Goal: Information Seeking & Learning: Learn about a topic

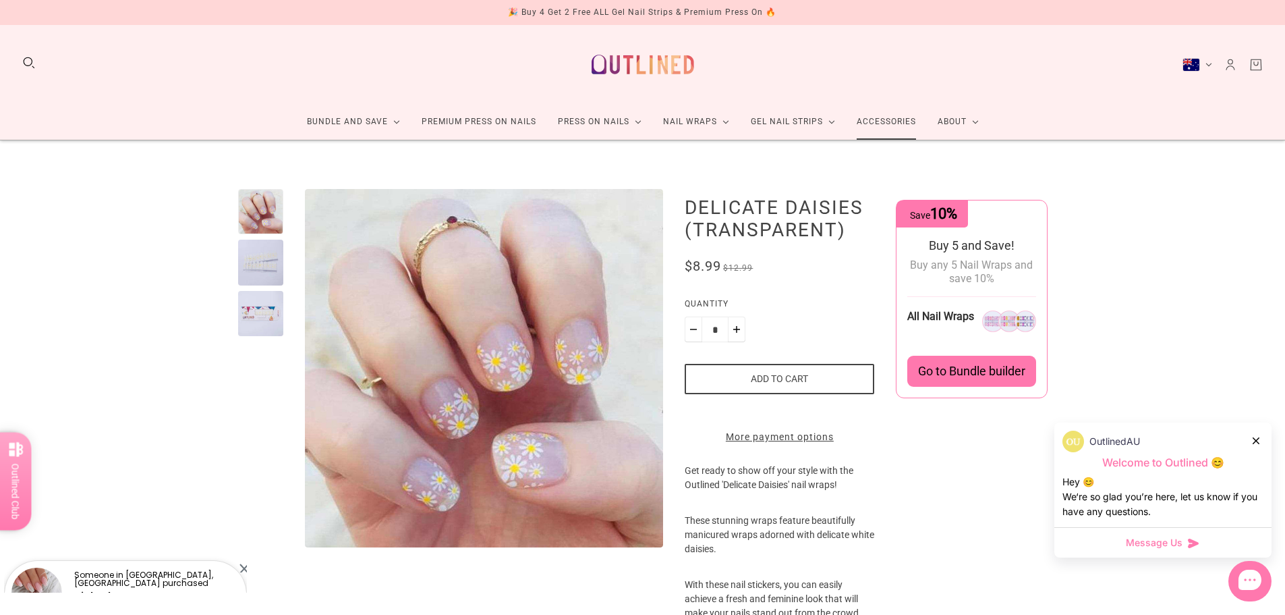
click at [877, 119] on link "Accessories" at bounding box center [886, 122] width 81 height 36
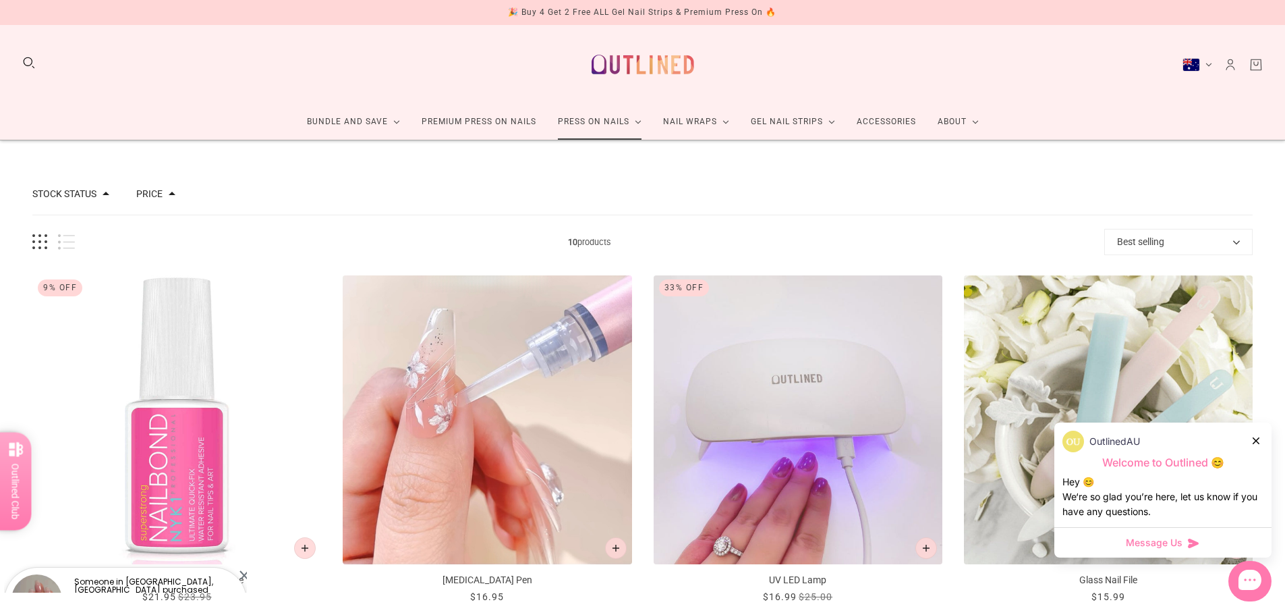
click at [617, 123] on link "Press On Nails" at bounding box center [599, 122] width 105 height 36
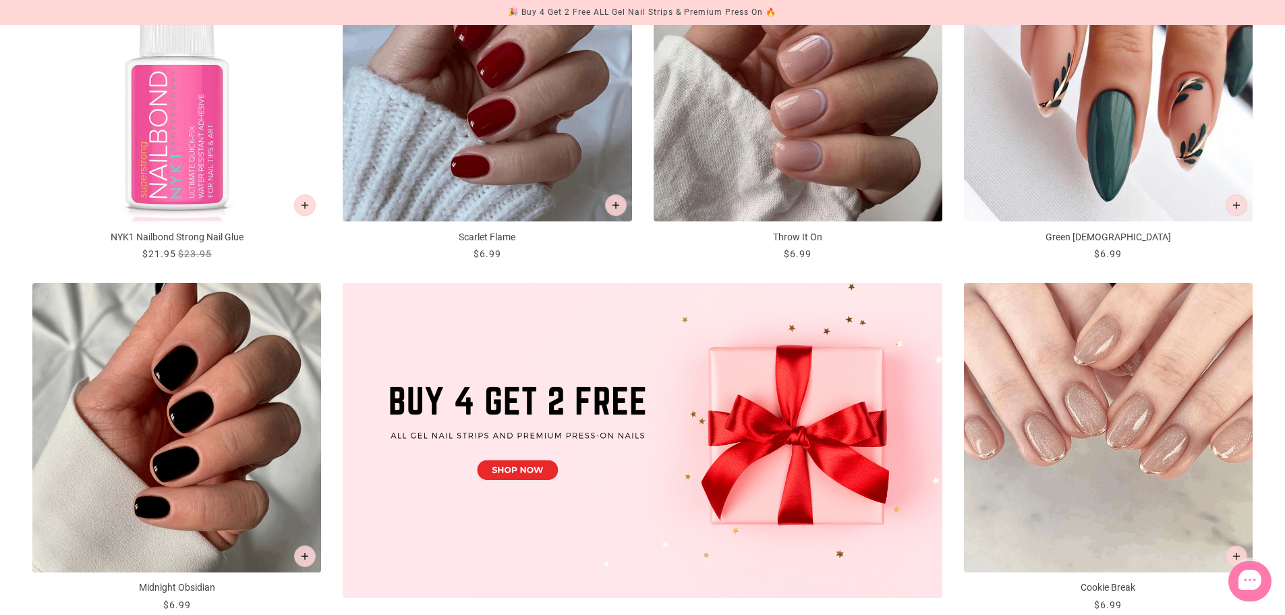
scroll to position [540, 0]
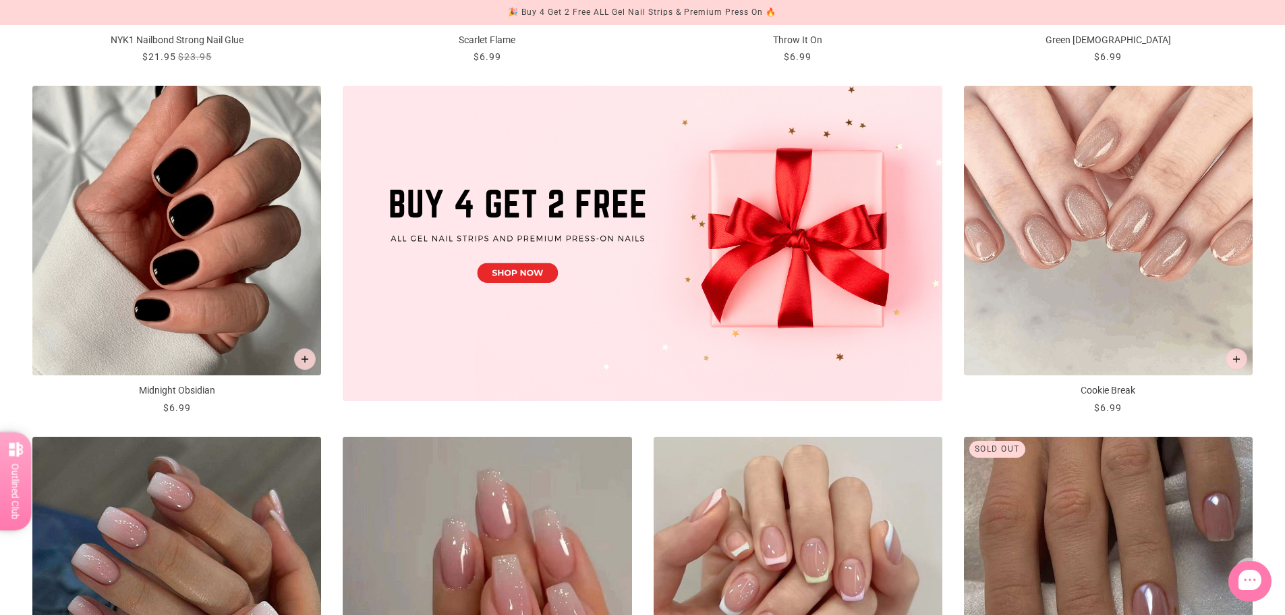
click at [199, 242] on img "Midnight Obsidian" at bounding box center [176, 230] width 289 height 289
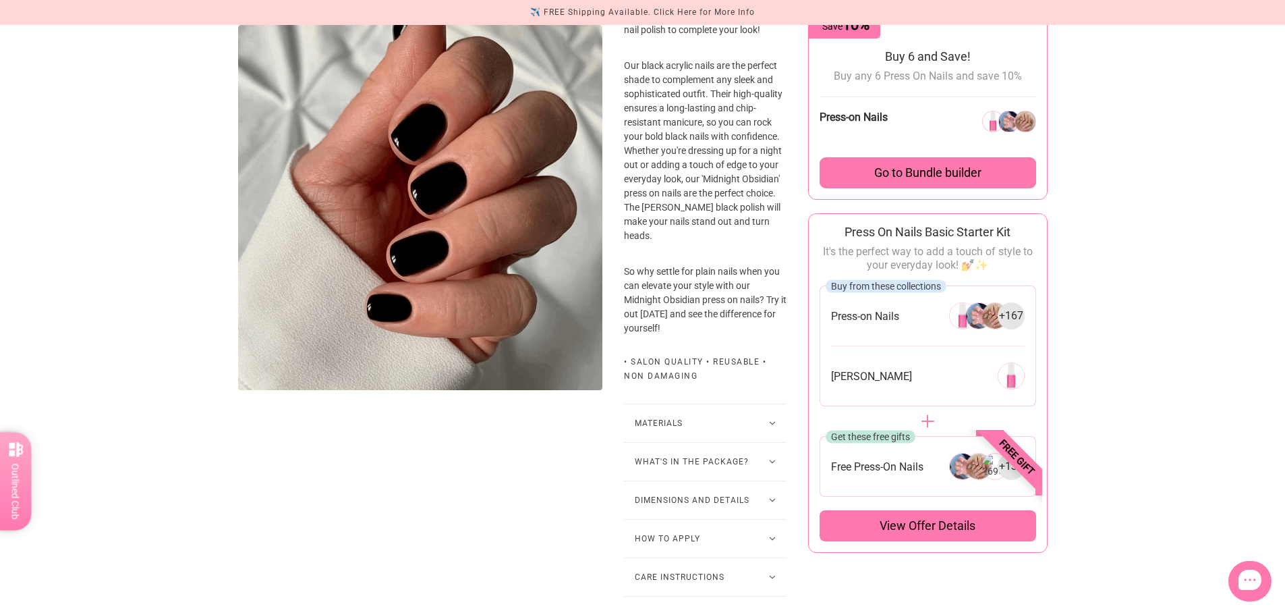
scroll to position [675, 0]
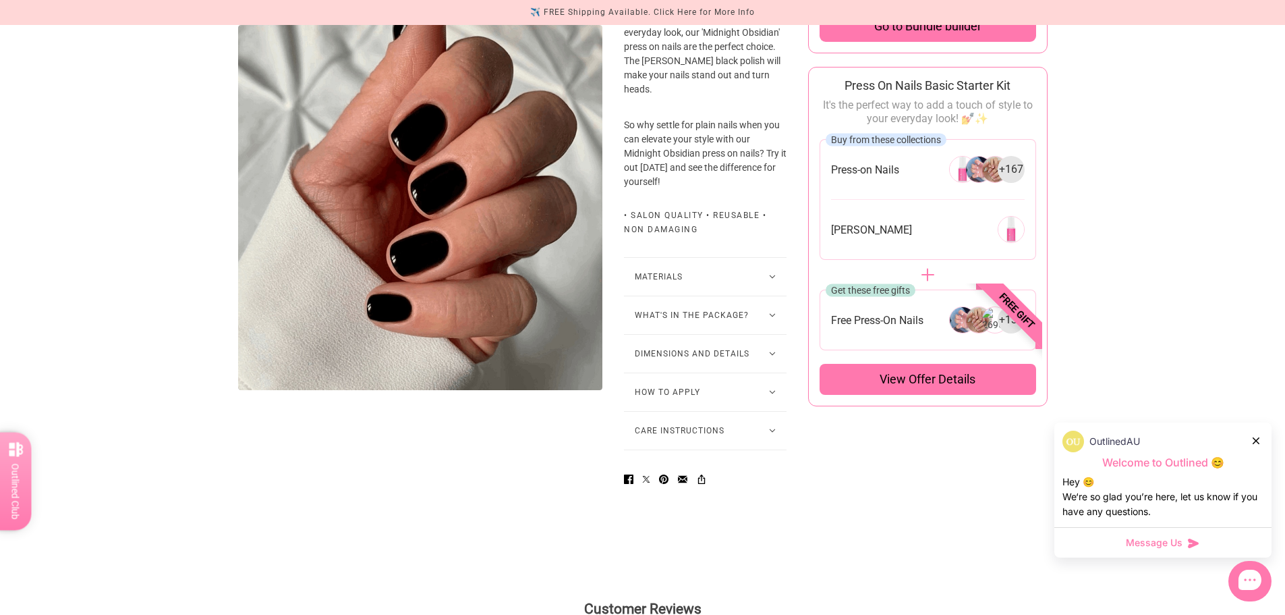
click at [671, 329] on button "What's in the package?" at bounding box center [705, 315] width 163 height 38
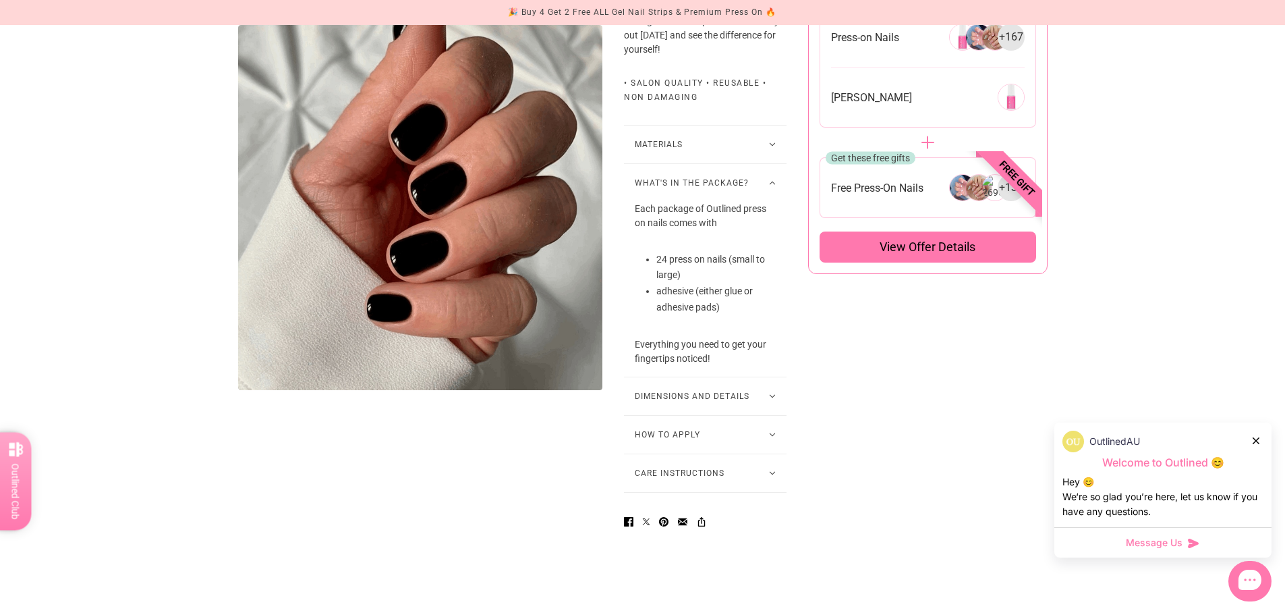
scroll to position [809, 0]
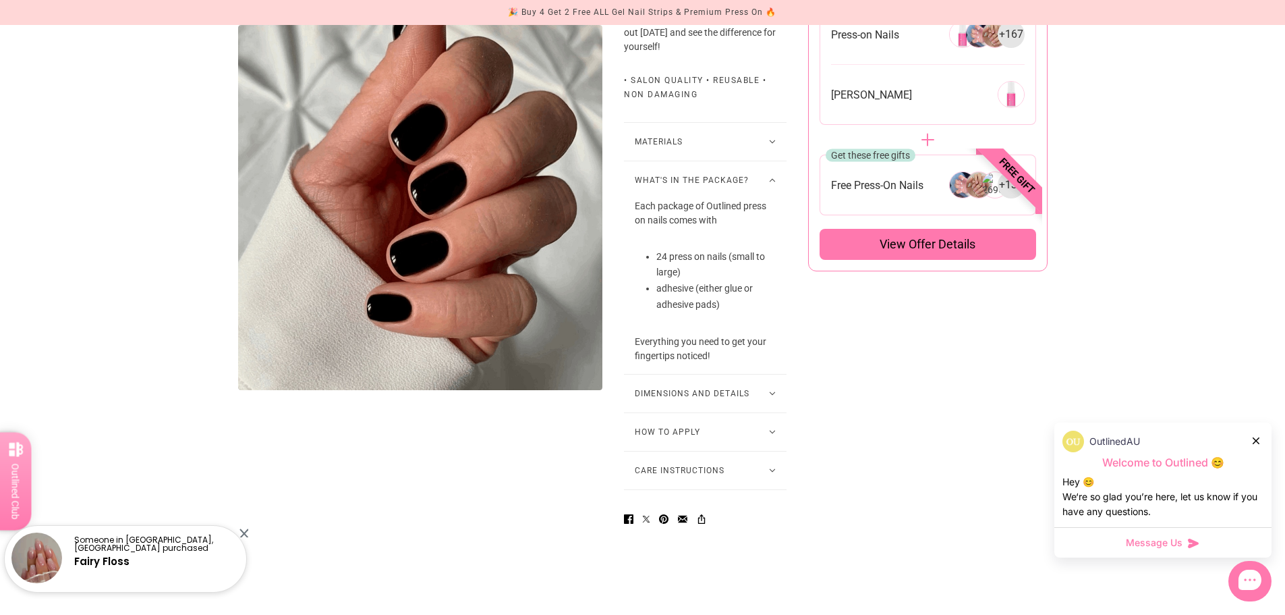
click at [695, 442] on button "How to Apply" at bounding box center [705, 432] width 163 height 38
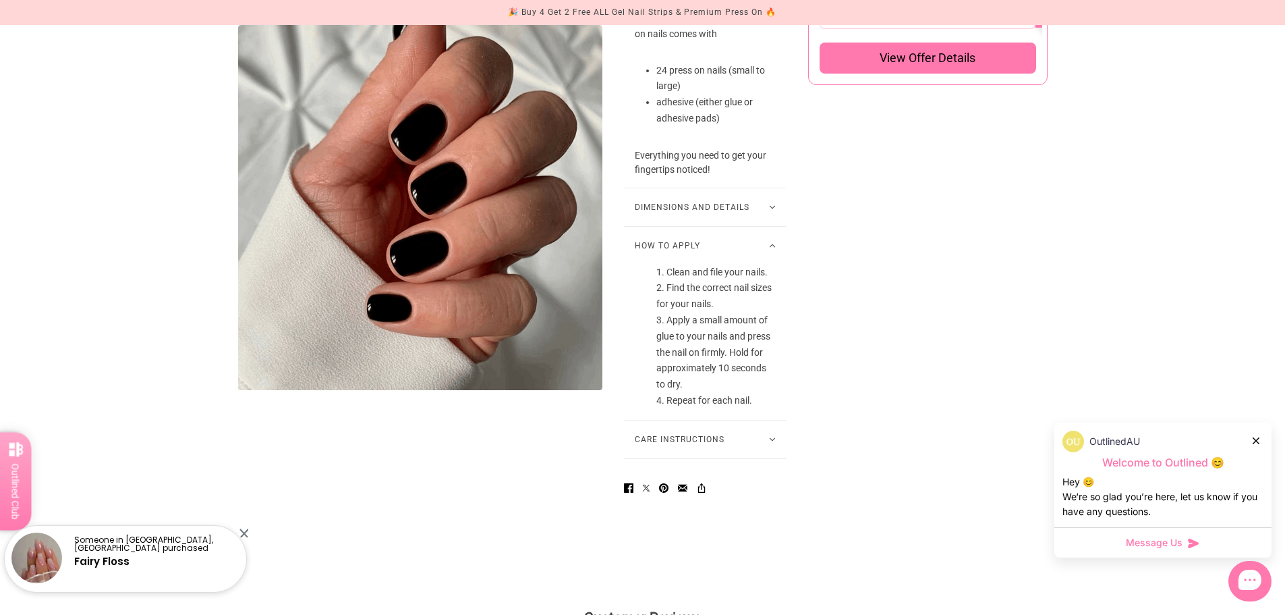
scroll to position [1012, 0]
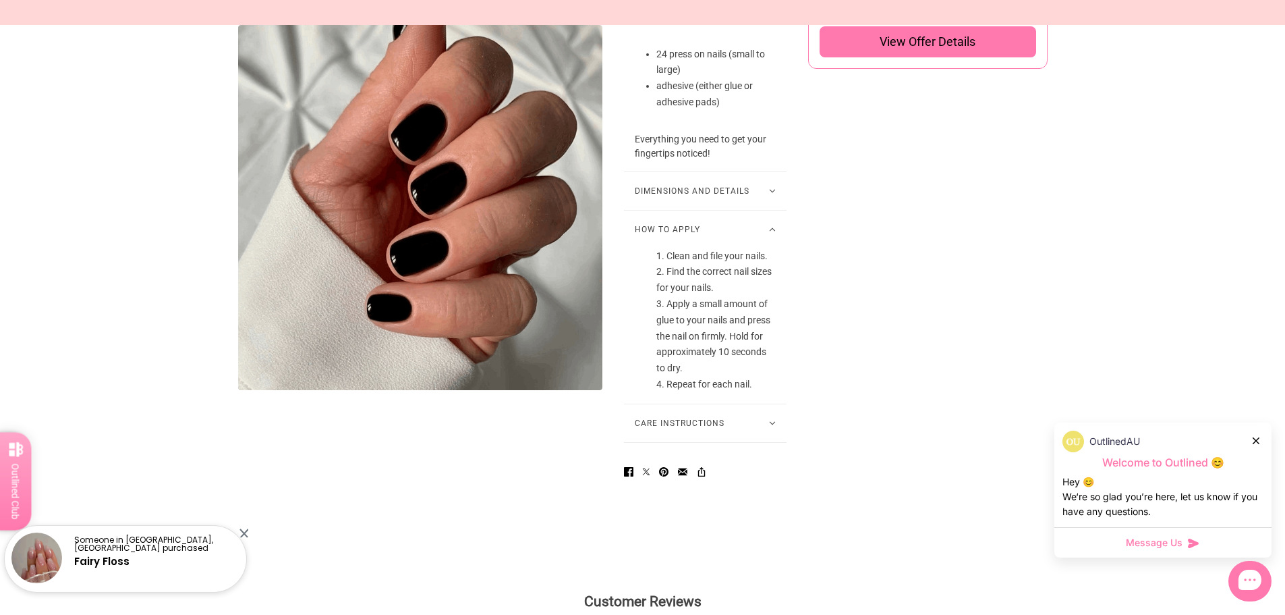
click at [679, 430] on button "Care Instructions" at bounding box center [705, 423] width 163 height 38
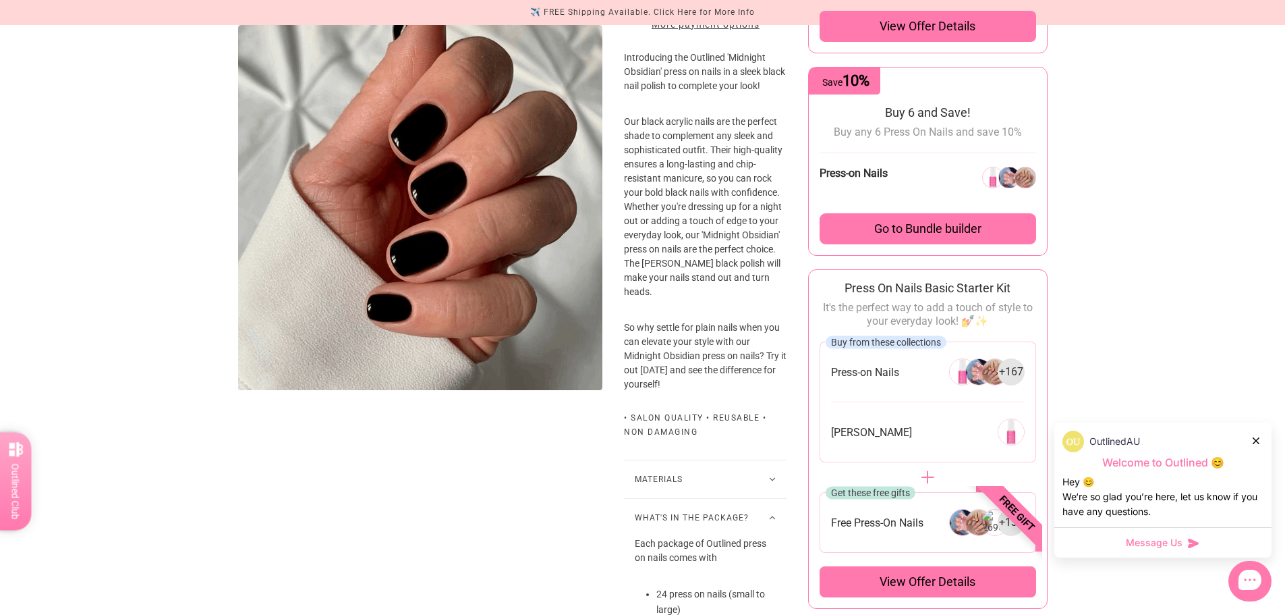
scroll to position [0, 0]
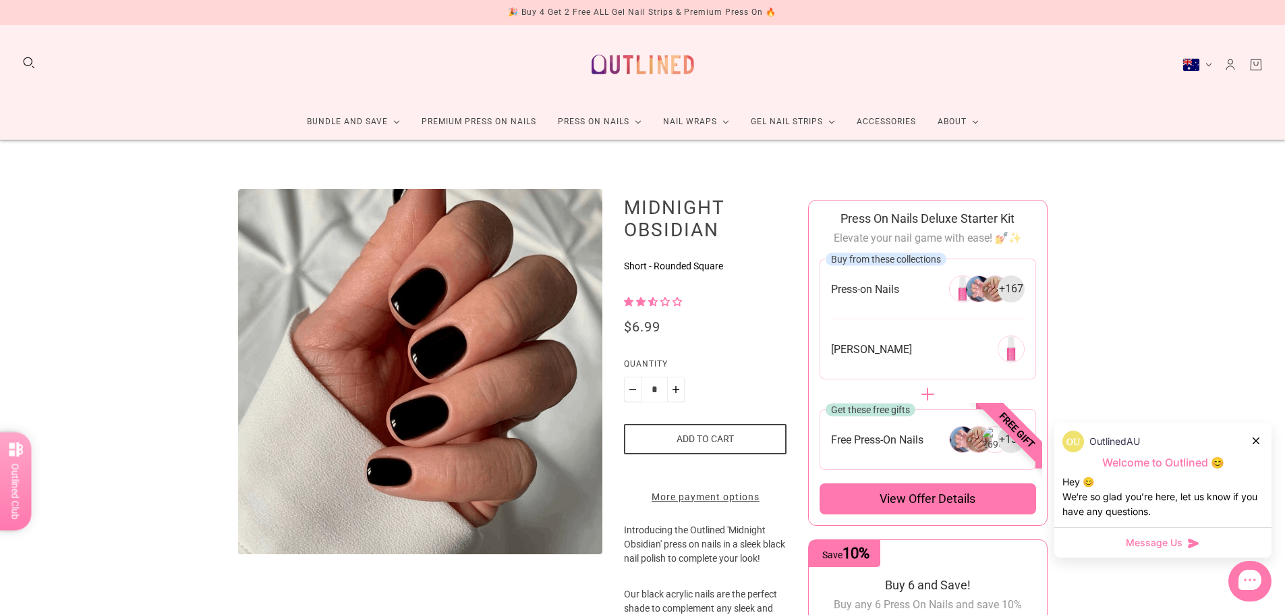
click at [639, 303] on span "2.50 stars" at bounding box center [642, 301] width 12 height 9
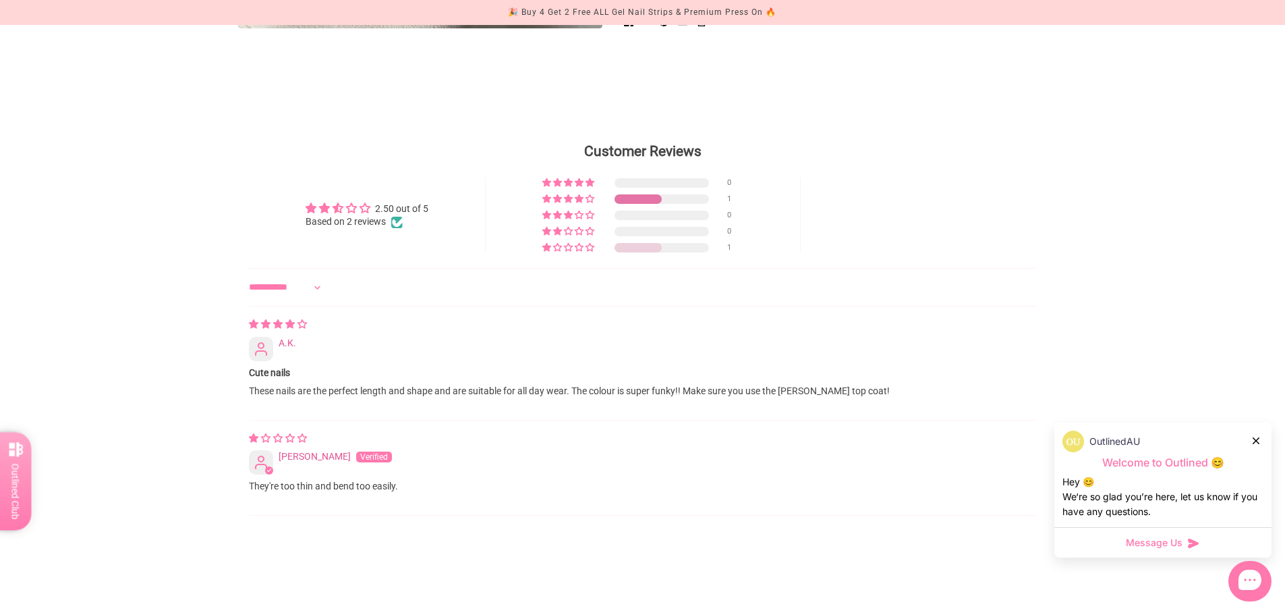
scroll to position [1636, 0]
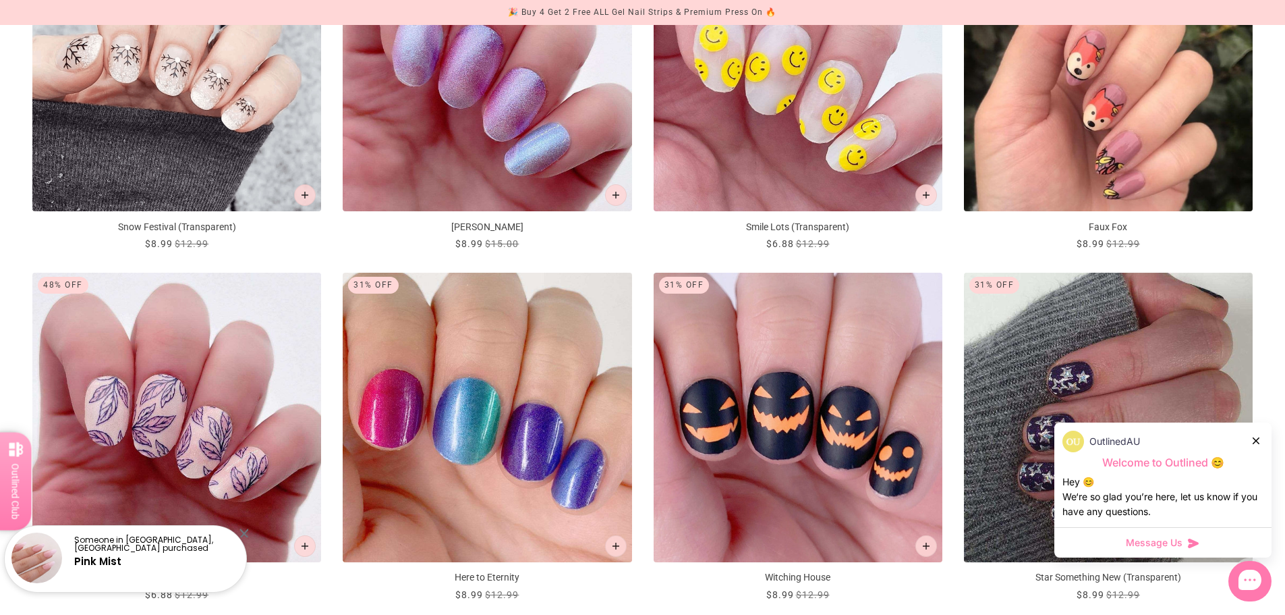
scroll to position [2293, 0]
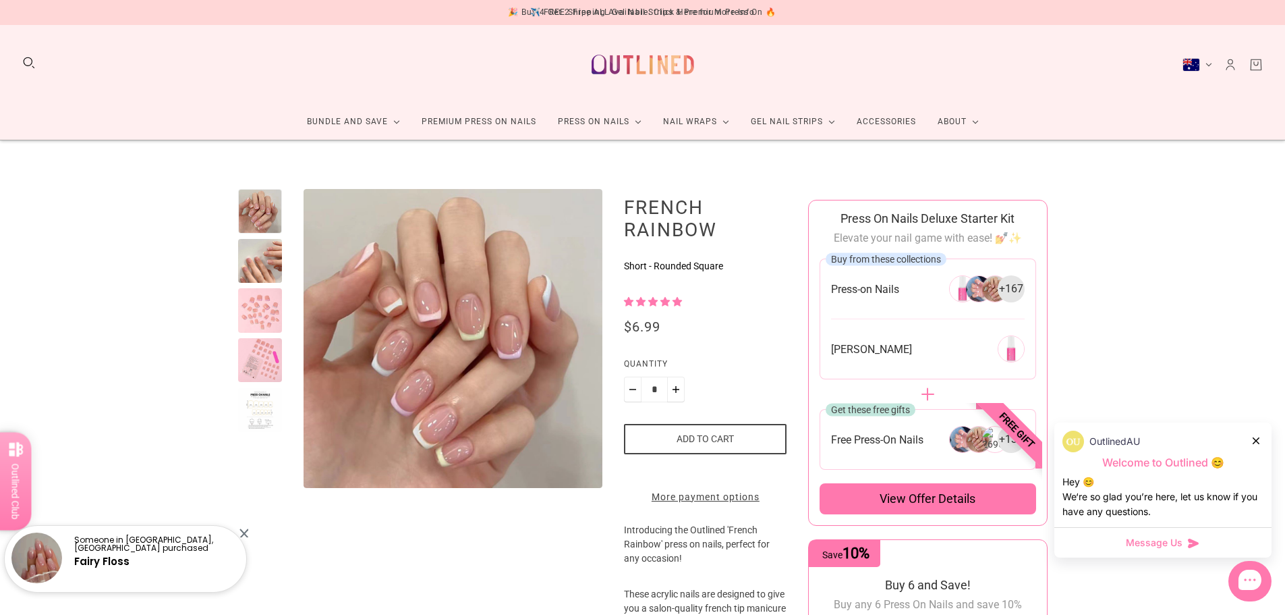
click at [272, 318] on div at bounding box center [260, 310] width 45 height 45
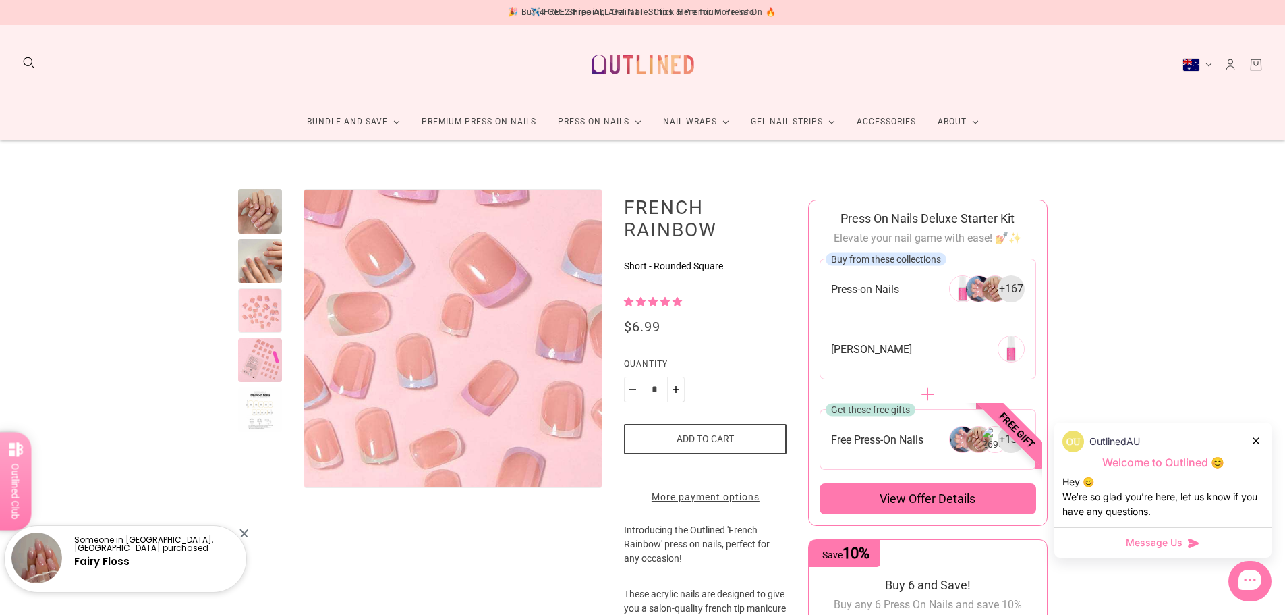
click at [504, 372] on img "Enlarge product image" at bounding box center [416, 313] width 505 height 505
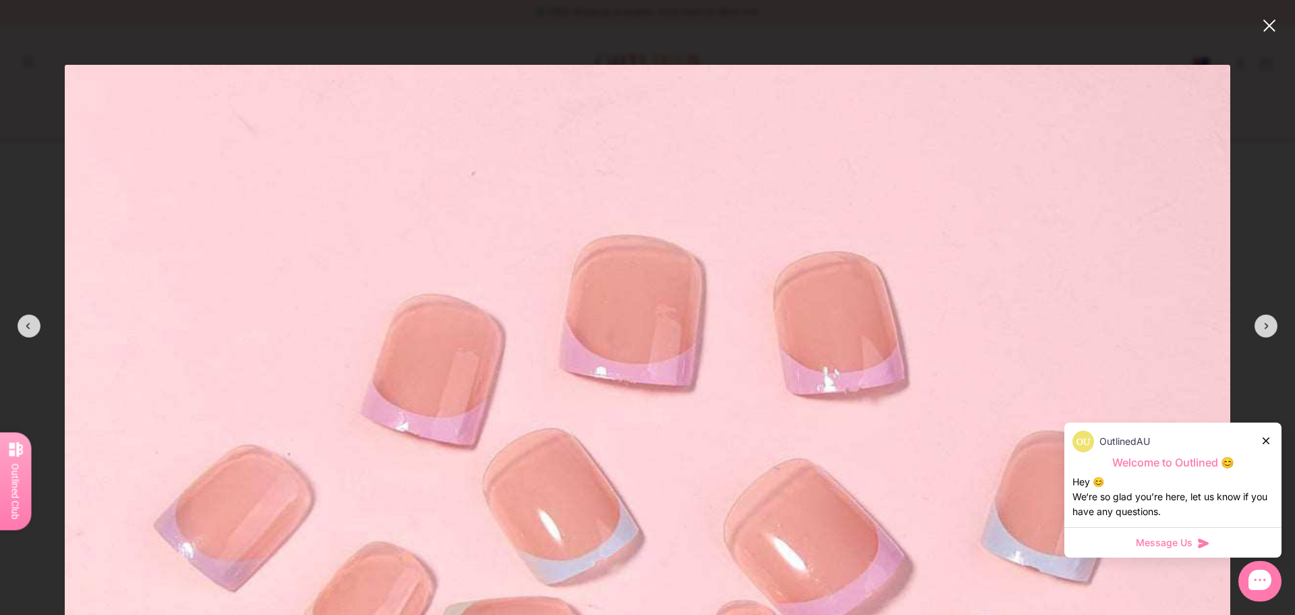
click at [1269, 26] on button "close" at bounding box center [1269, 26] width 16 height 16
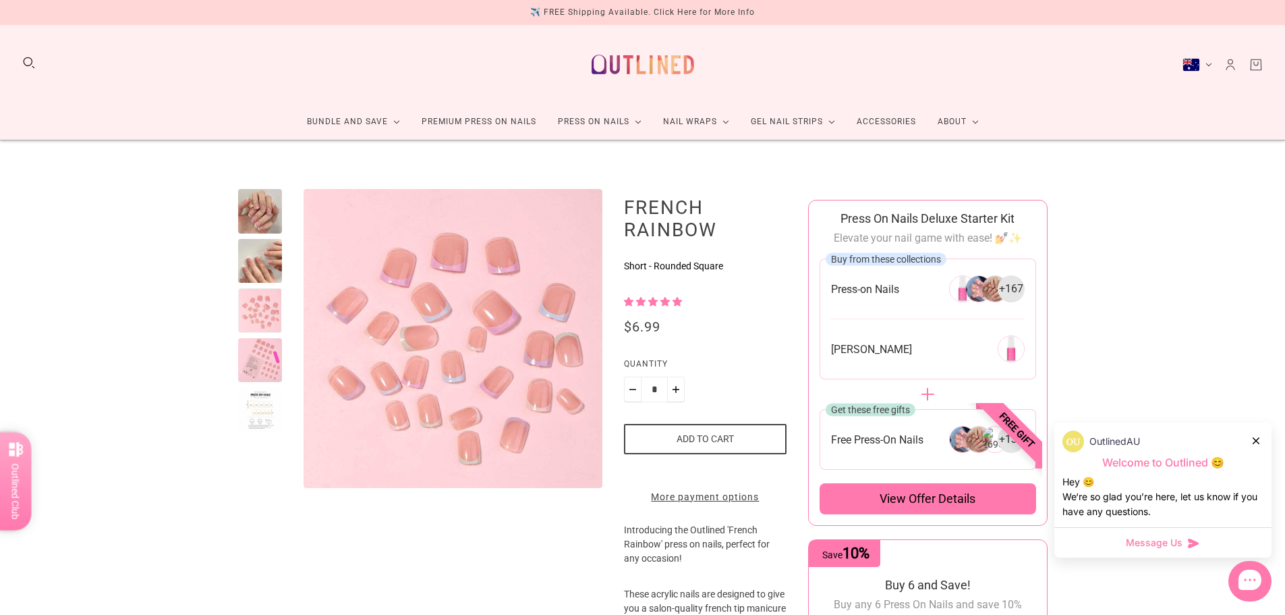
click at [256, 361] on div at bounding box center [260, 360] width 45 height 45
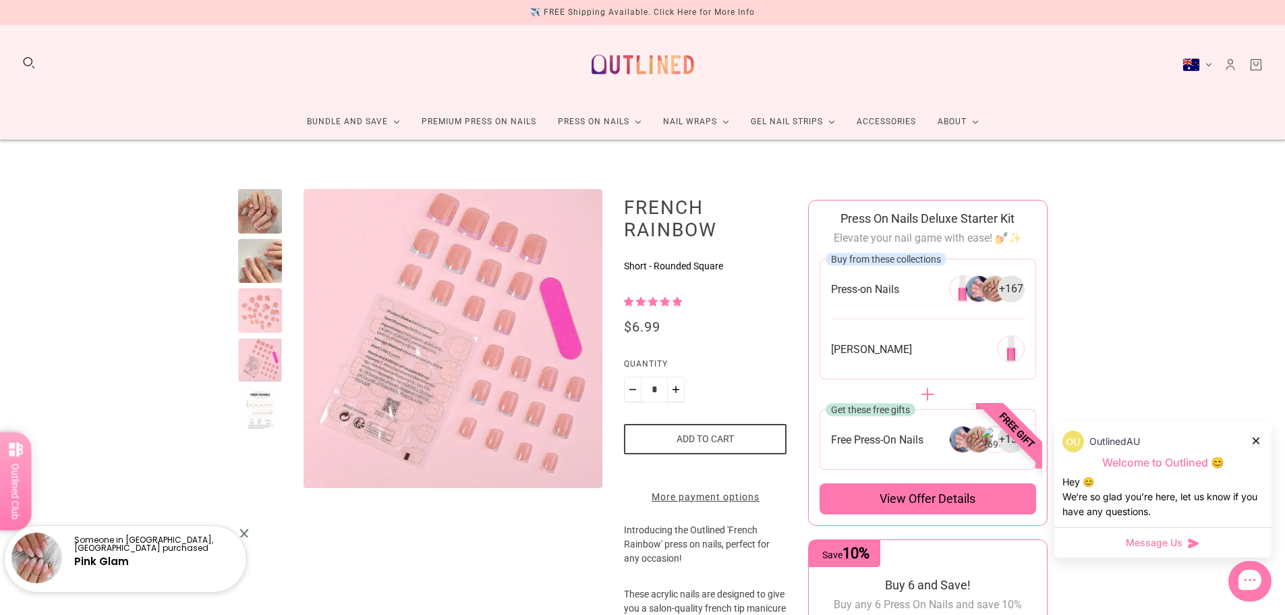
click at [262, 410] on div at bounding box center [260, 409] width 45 height 45
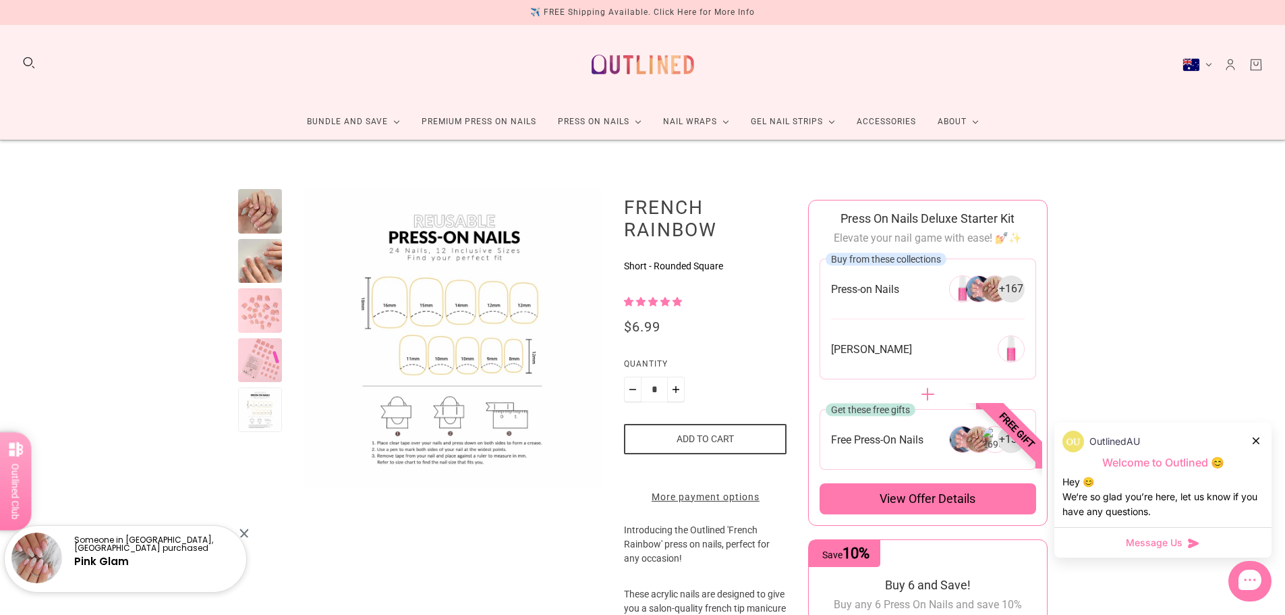
click at [264, 324] on div at bounding box center [260, 310] width 45 height 45
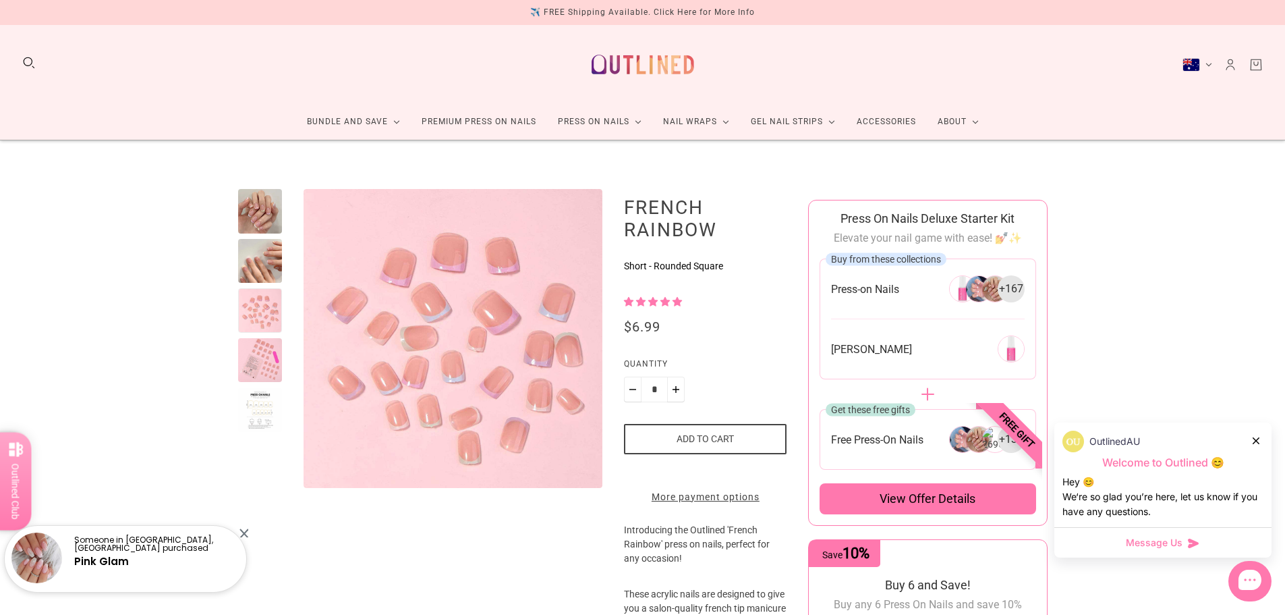
click at [264, 273] on div at bounding box center [260, 261] width 45 height 45
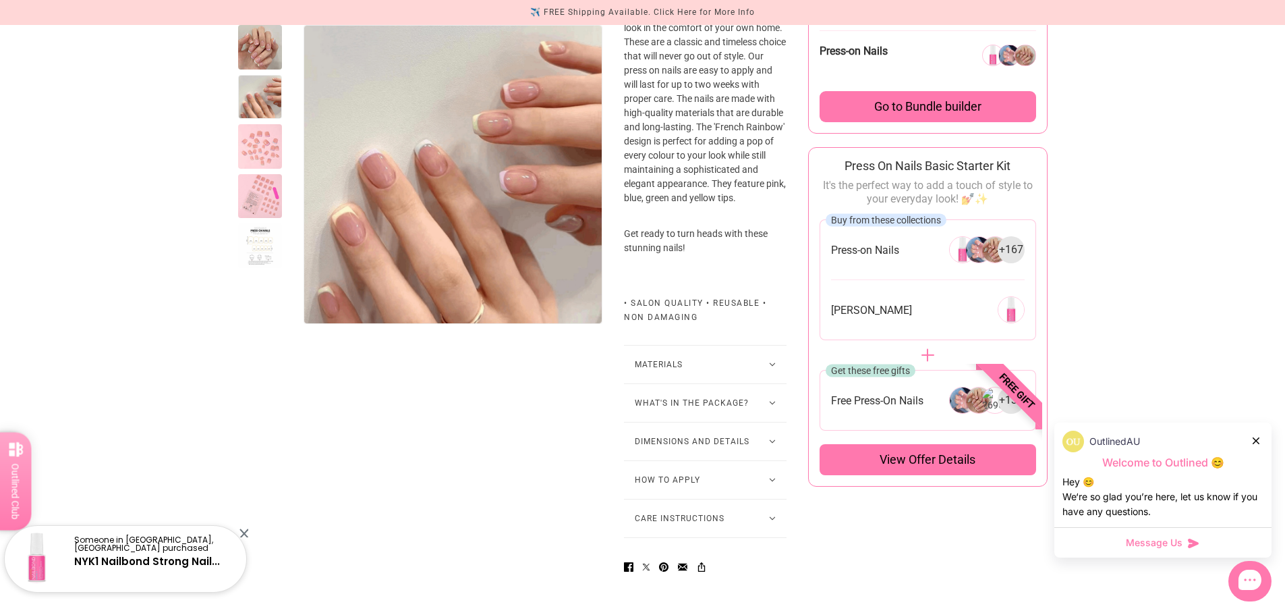
scroll to position [607, 0]
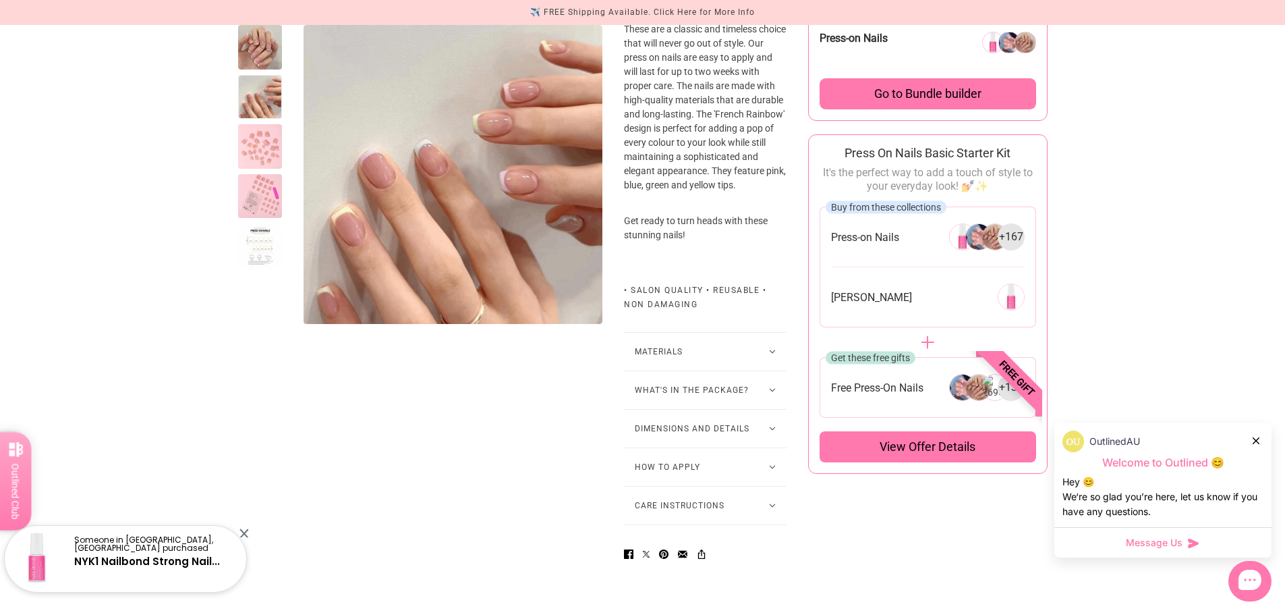
click at [707, 362] on button "Materials" at bounding box center [705, 352] width 163 height 38
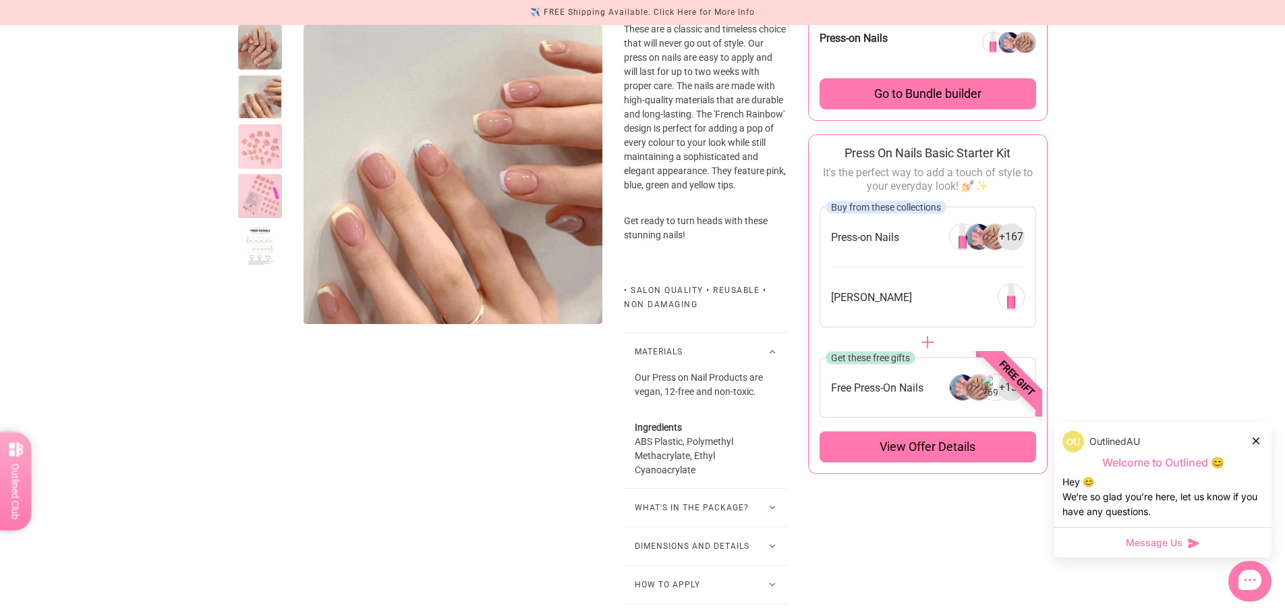
scroll to position [0, 0]
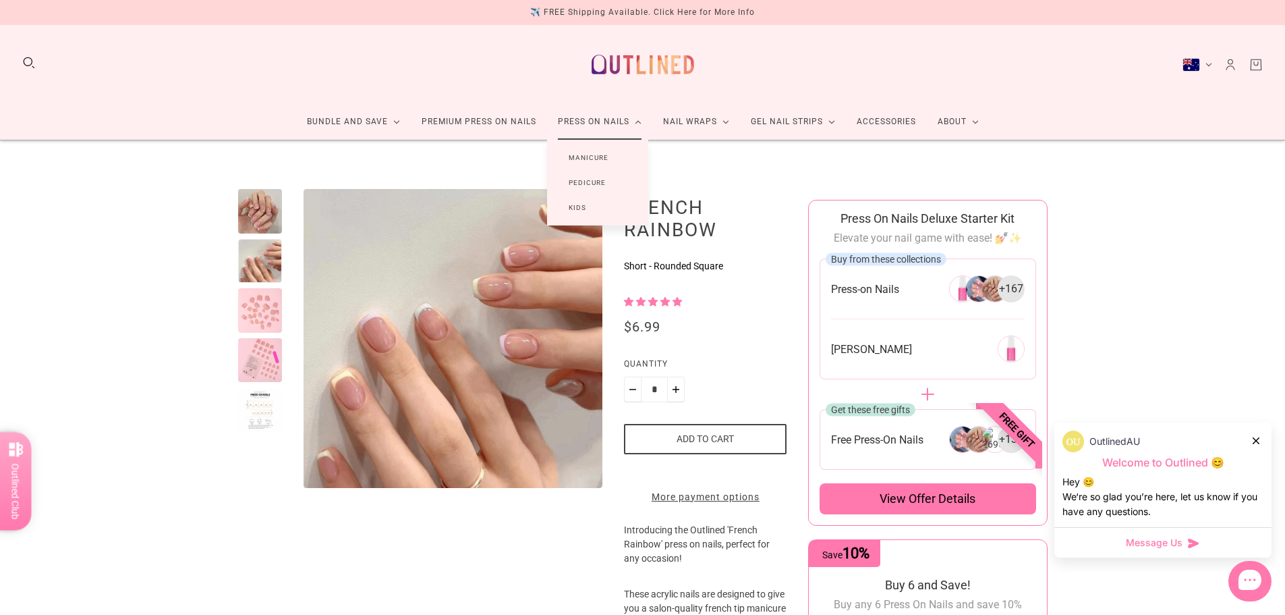
click at [577, 210] on link "Kids" at bounding box center [577, 207] width 61 height 25
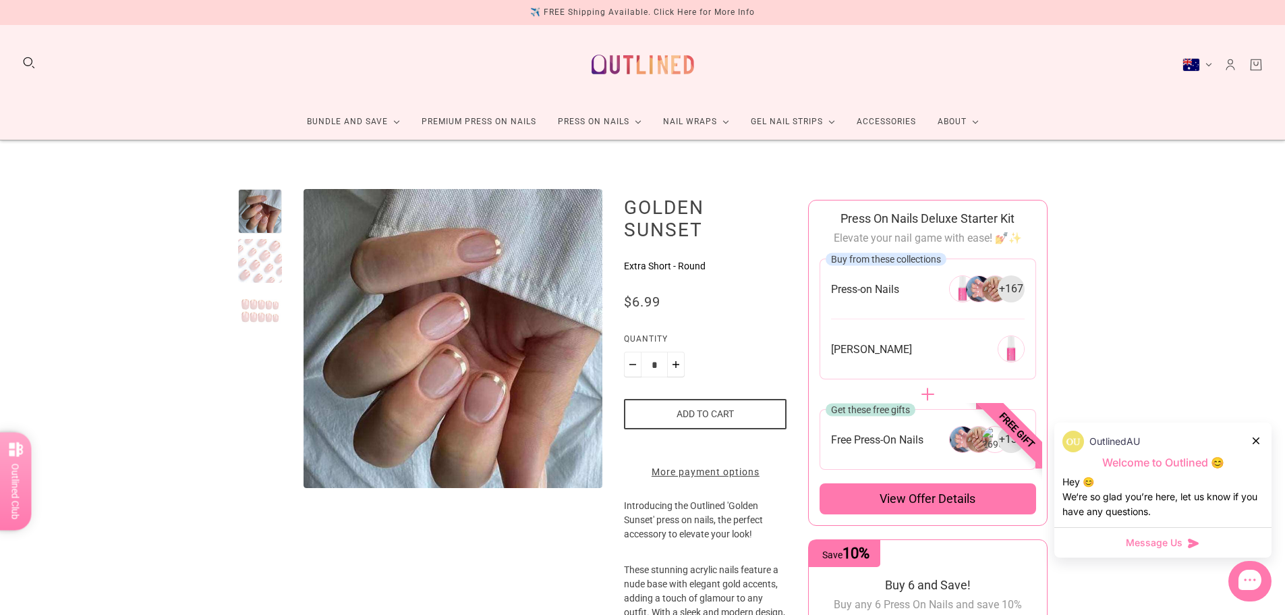
click at [260, 252] on div at bounding box center [260, 261] width 45 height 45
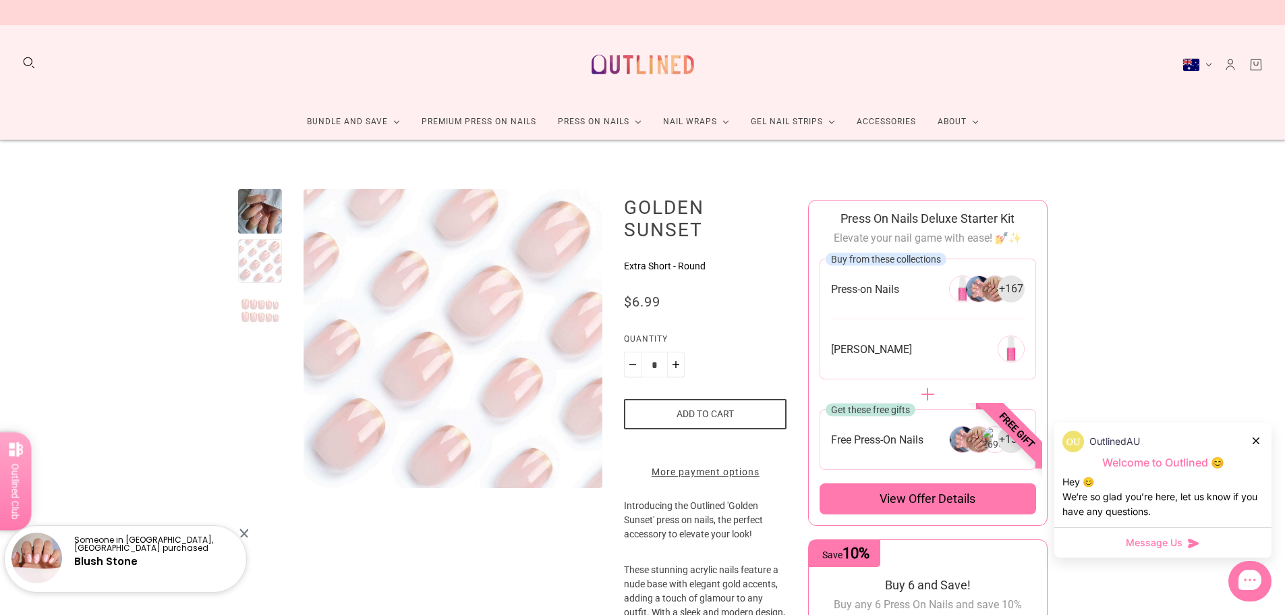
click at [256, 318] on div at bounding box center [260, 310] width 45 height 45
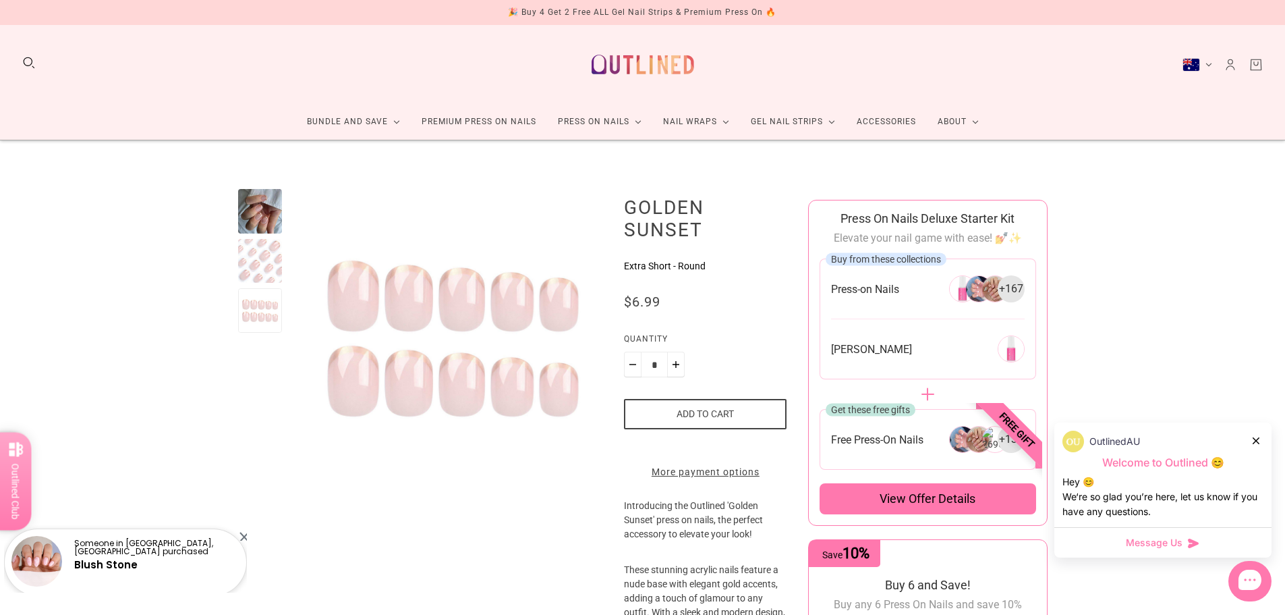
drag, startPoint x: 275, startPoint y: 233, endPoint x: 271, endPoint y: 224, distance: 10.3
click at [274, 230] on div at bounding box center [260, 338] width 45 height 299
click at [270, 223] on div at bounding box center [260, 211] width 45 height 45
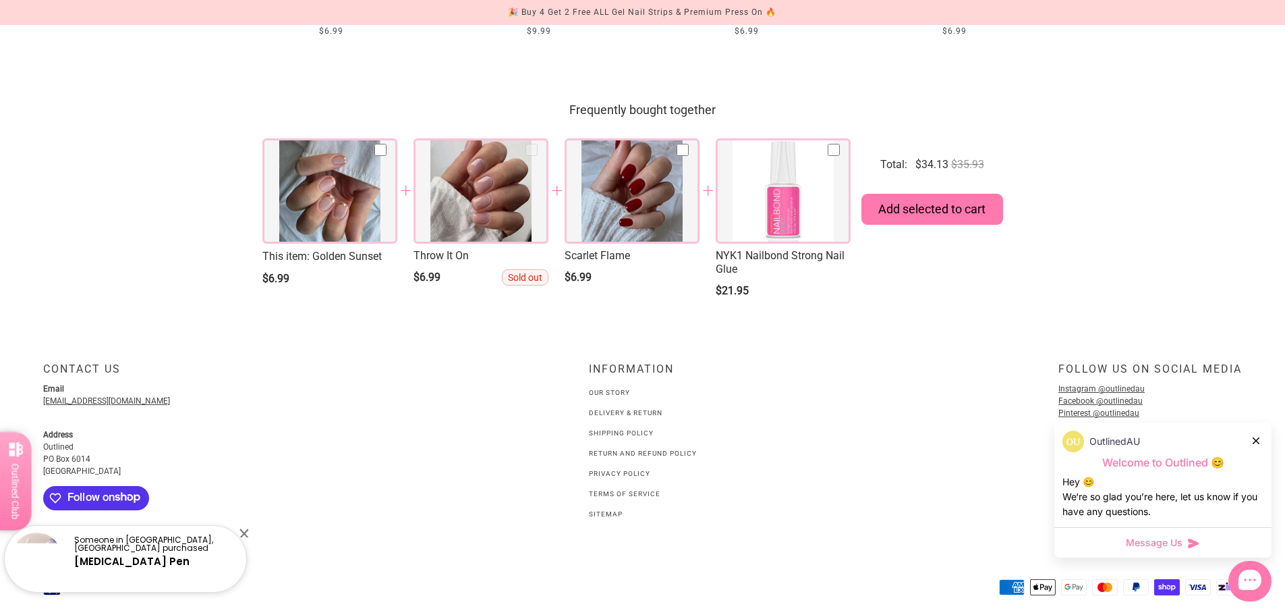
scroll to position [1875, 0]
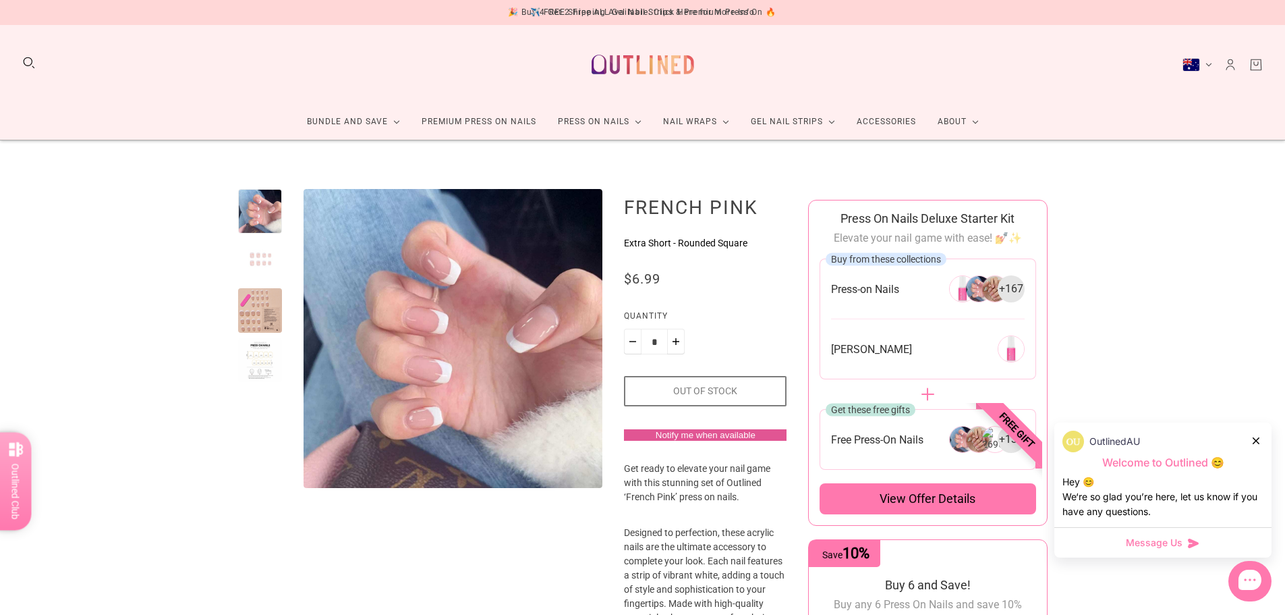
click at [257, 320] on div at bounding box center [260, 310] width 45 height 45
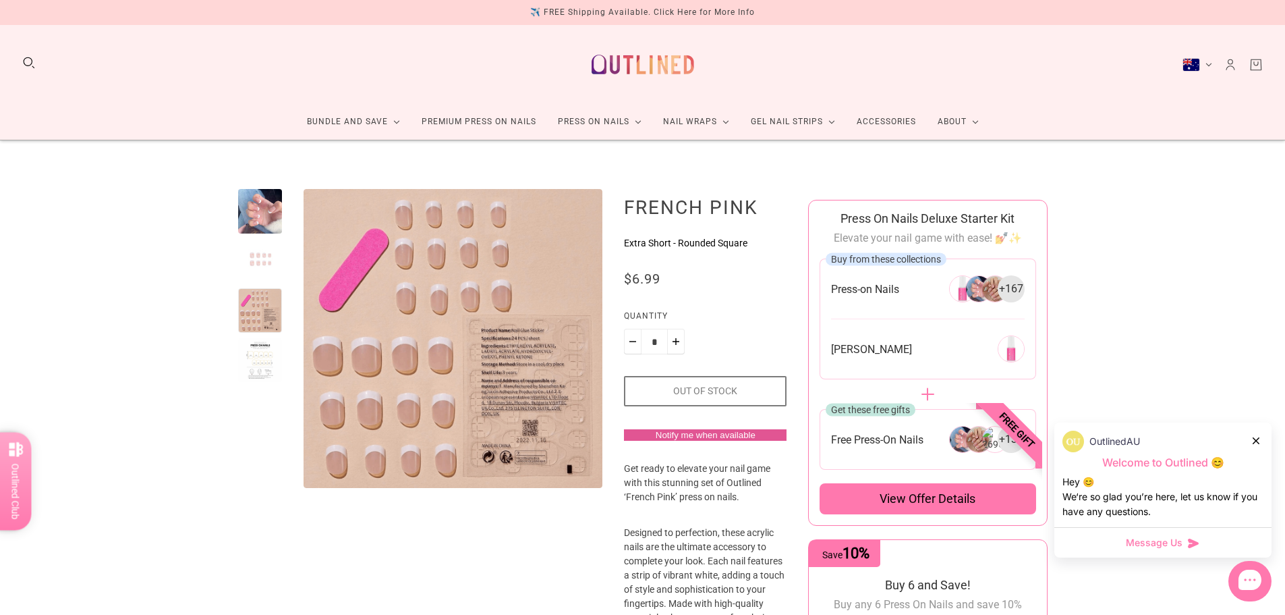
click at [252, 256] on div at bounding box center [260, 261] width 45 height 45
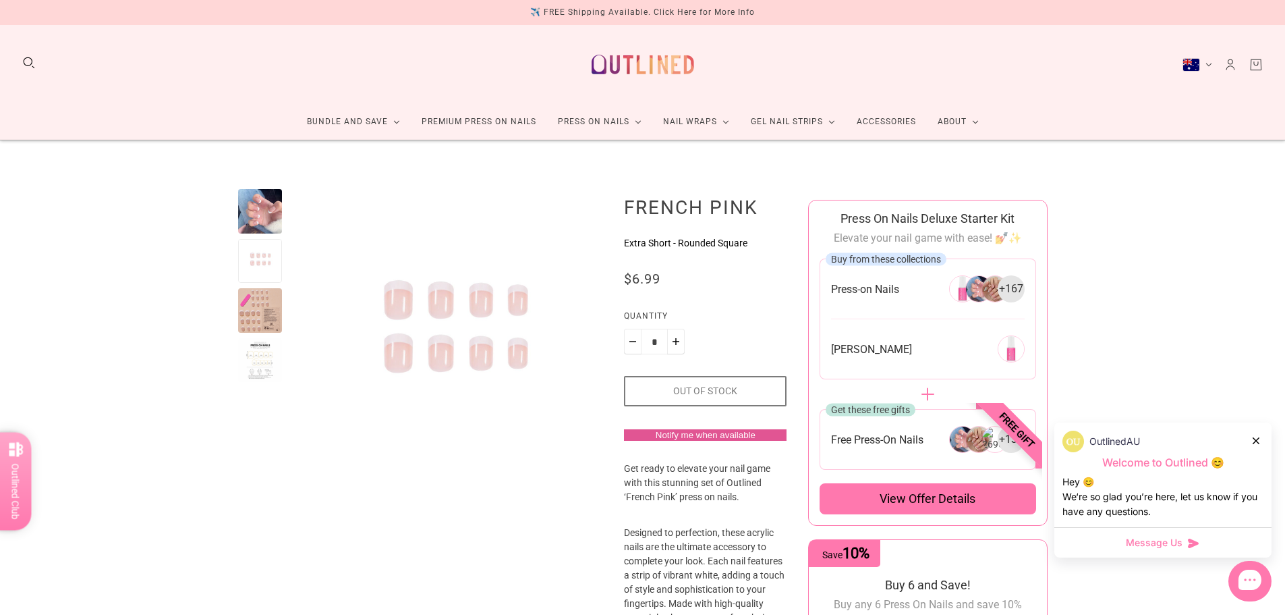
click at [255, 370] on div at bounding box center [260, 360] width 45 height 45
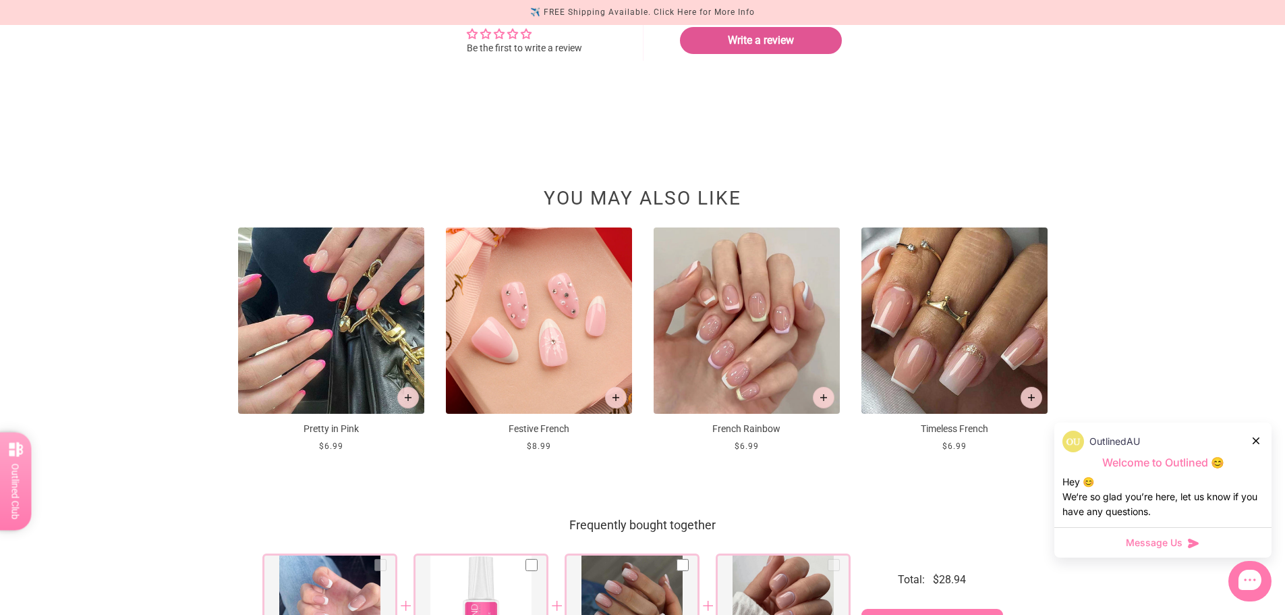
scroll to position [1282, 0]
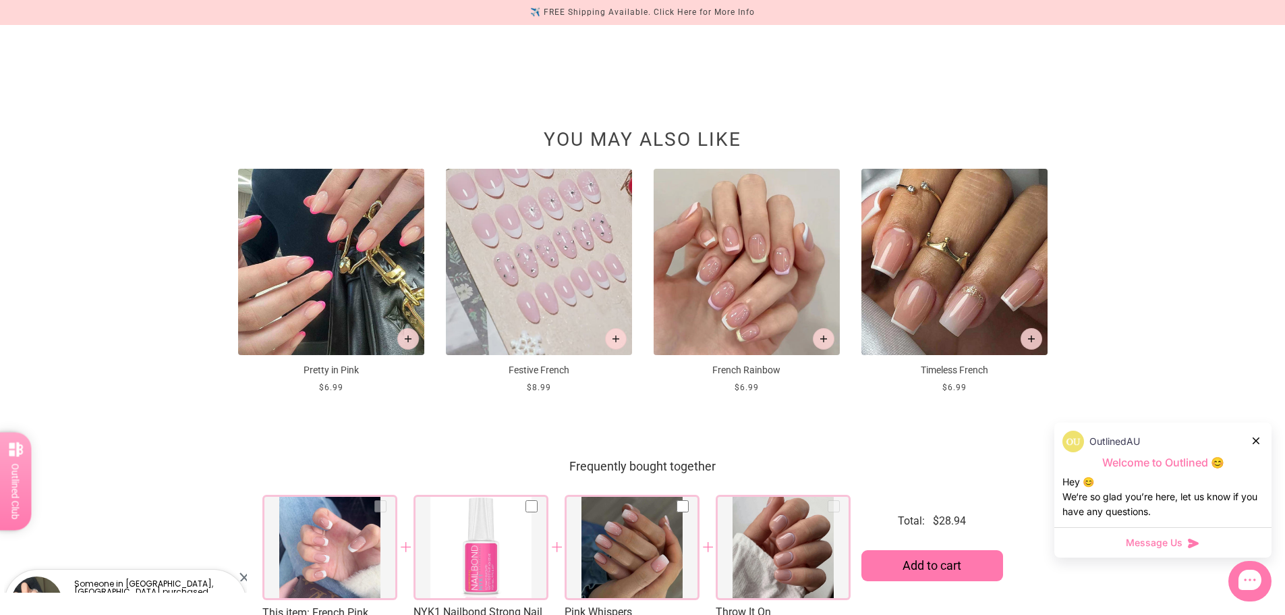
click at [526, 326] on img at bounding box center [539, 262] width 186 height 186
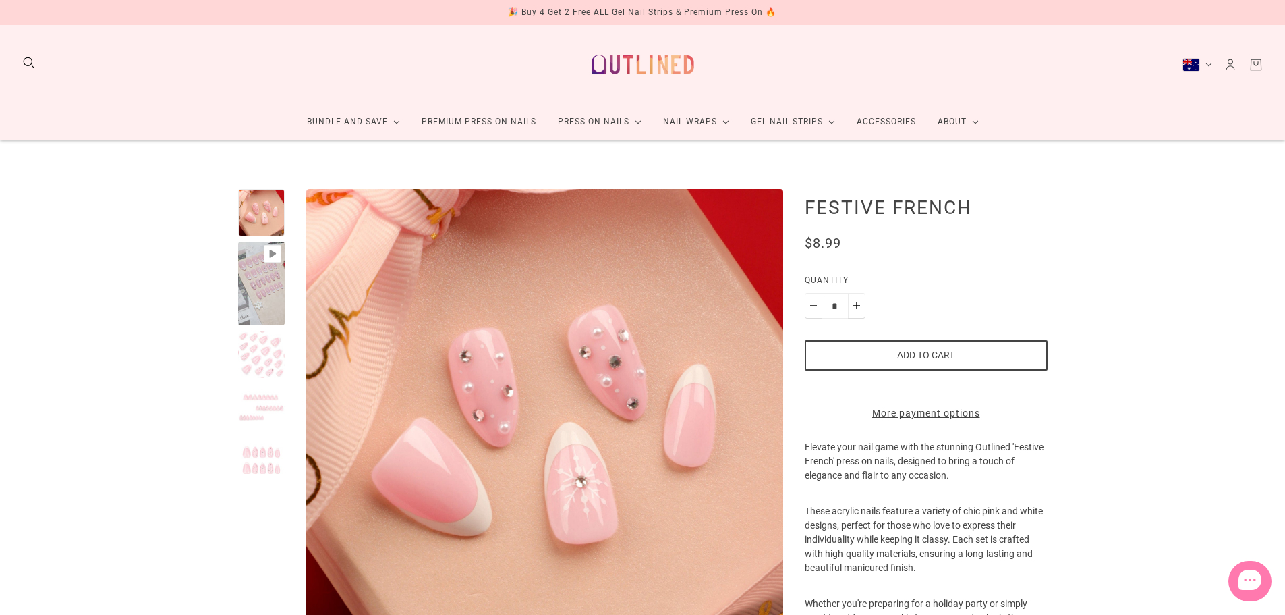
click at [258, 302] on div at bounding box center [261, 283] width 47 height 84
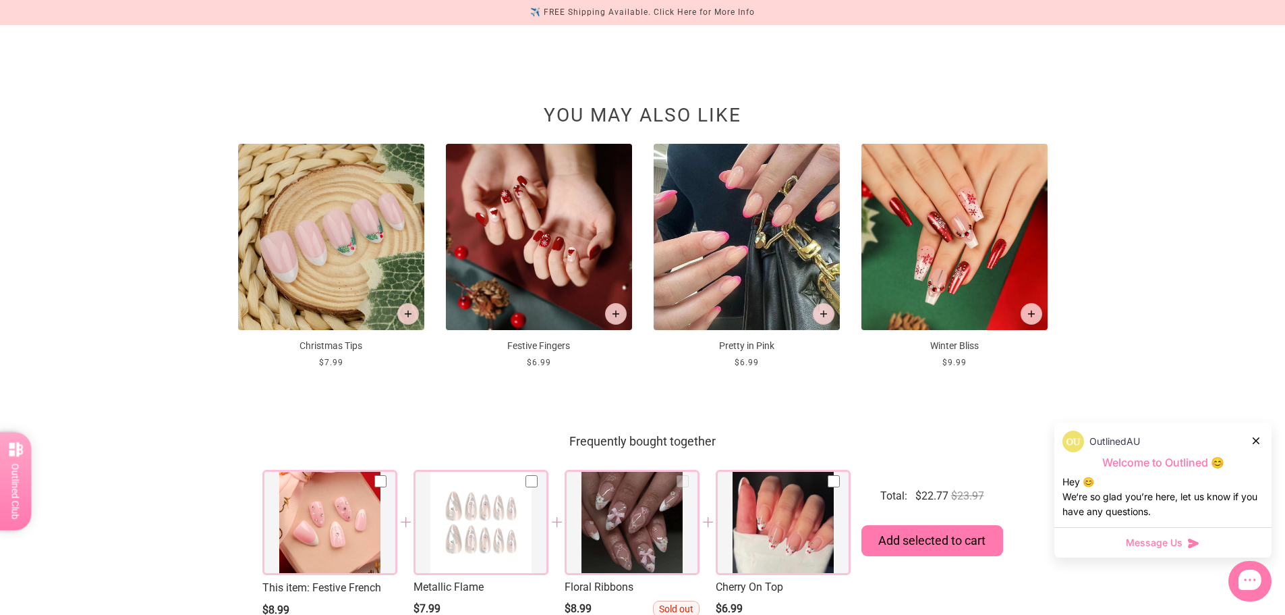
scroll to position [1428, 0]
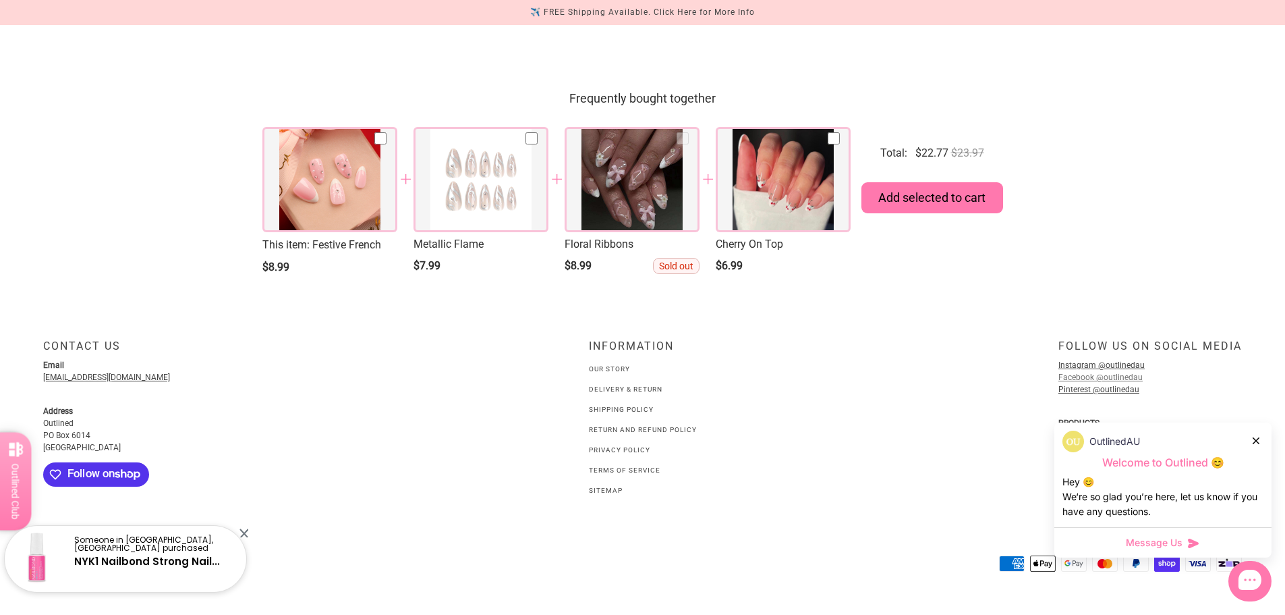
click at [1073, 378] on link "Facebook @outlinedau" at bounding box center [1100, 376] width 84 height 9
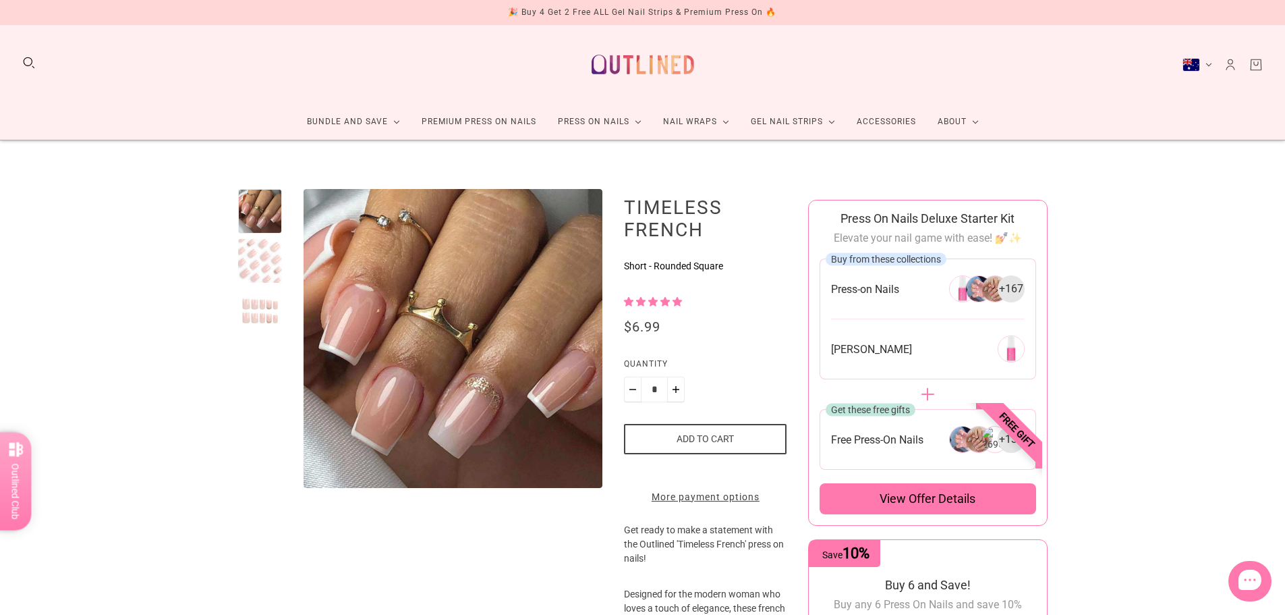
click at [265, 307] on div at bounding box center [260, 310] width 45 height 45
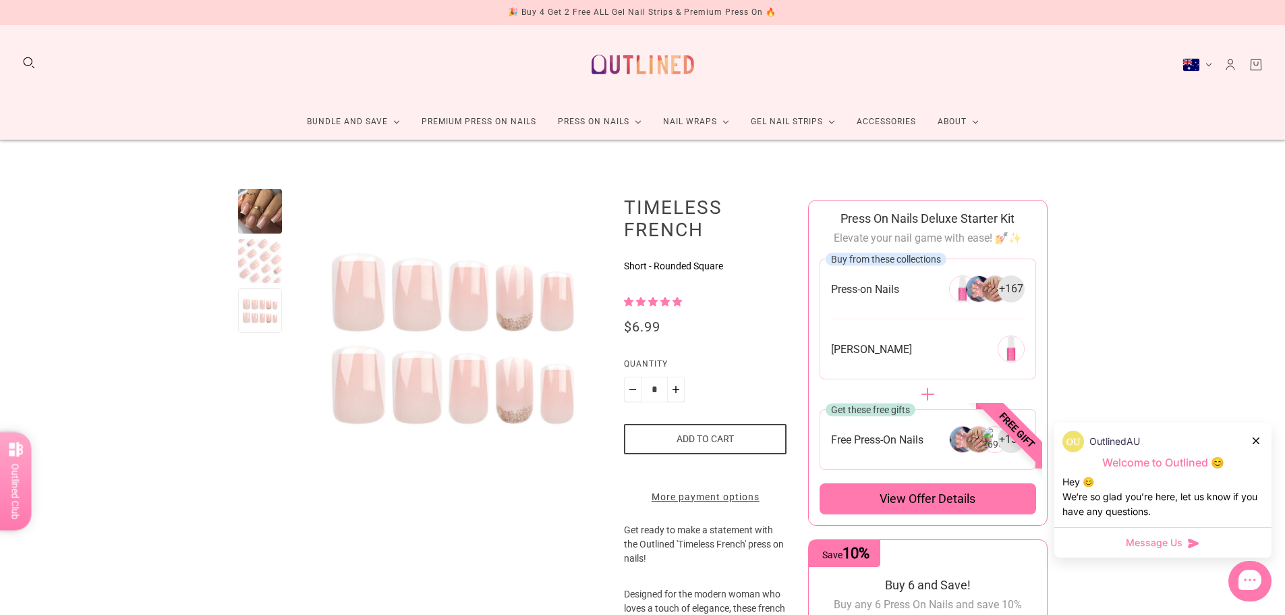
click at [240, 264] on div at bounding box center [260, 261] width 45 height 45
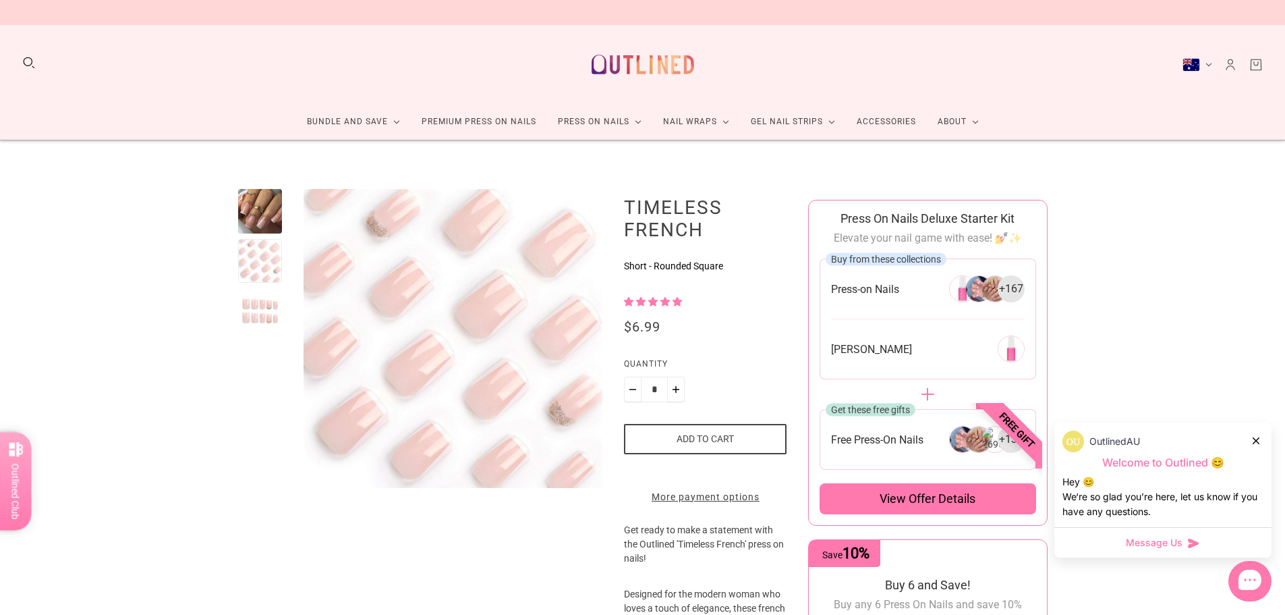
click at [273, 215] on div at bounding box center [260, 211] width 45 height 45
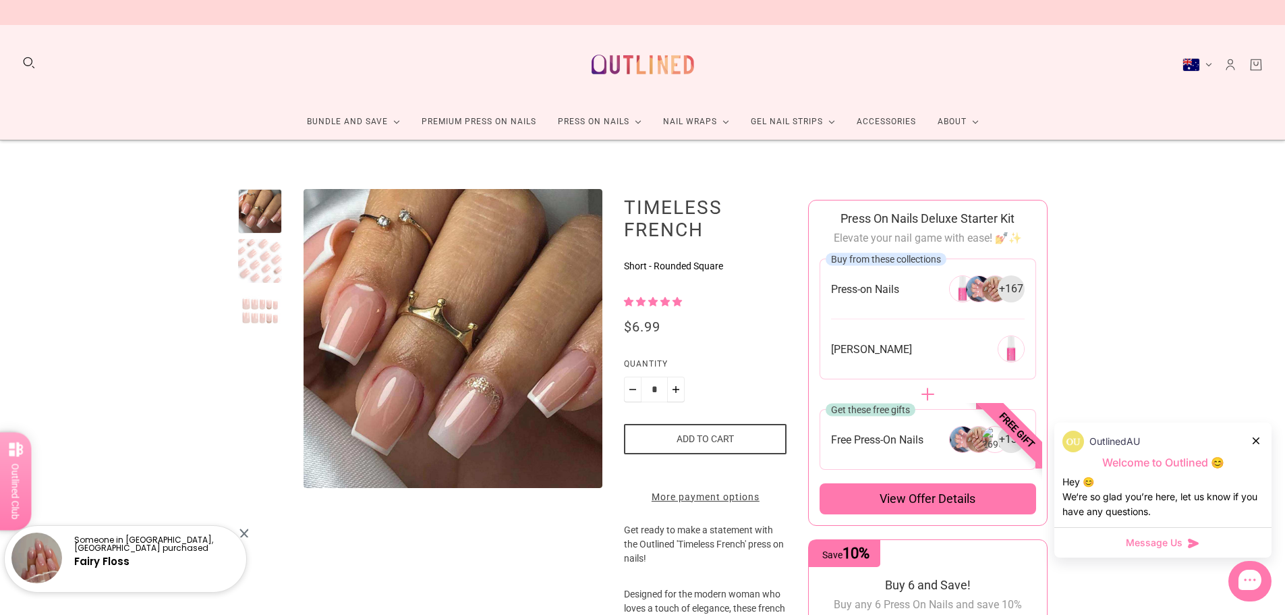
click at [661, 298] on span "5.00 stars" at bounding box center [666, 301] width 12 height 9
click at [480, 125] on link "Premium Press On Nails" at bounding box center [479, 122] width 136 height 36
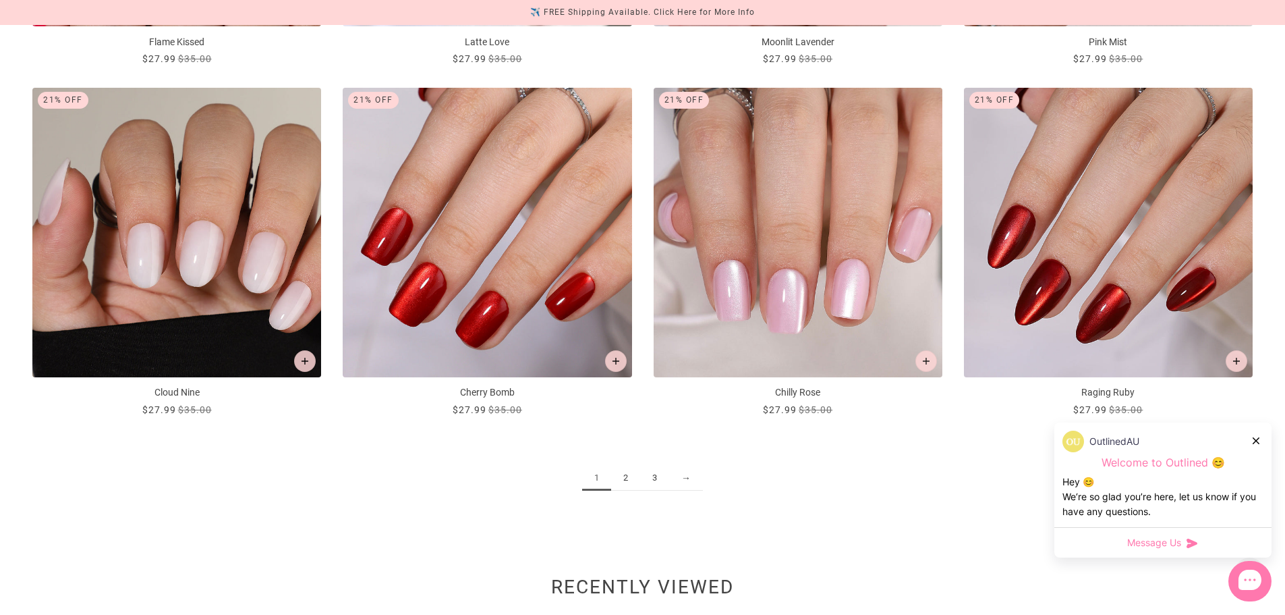
scroll to position [1889, 0]
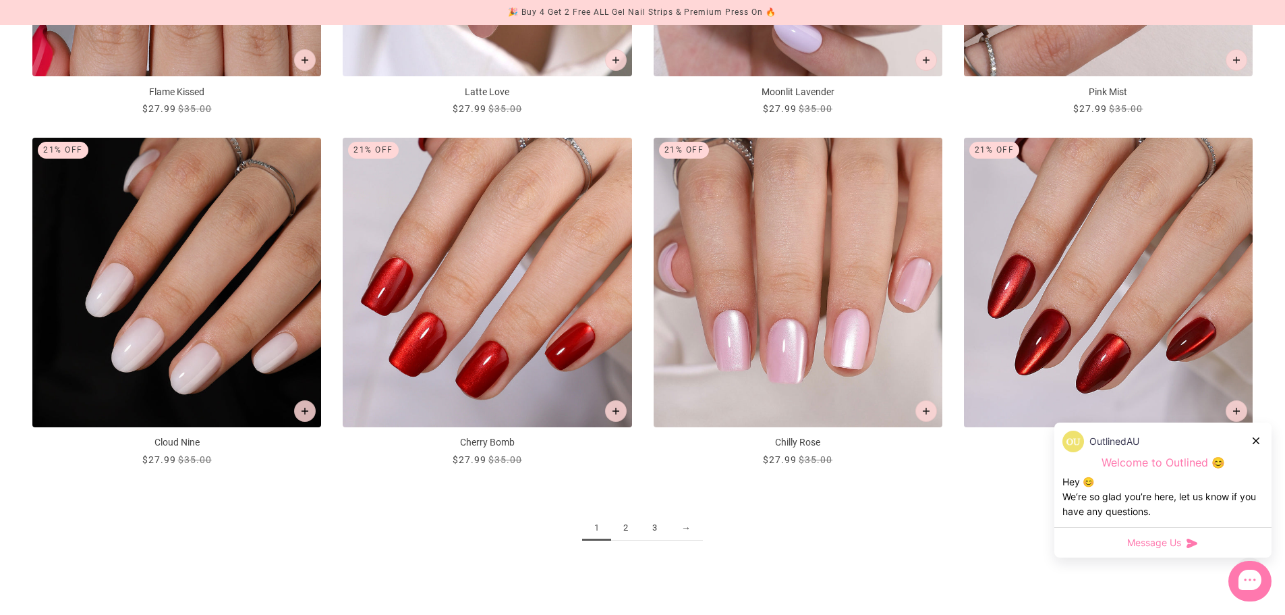
click at [637, 526] on link "2" at bounding box center [625, 527] width 29 height 25
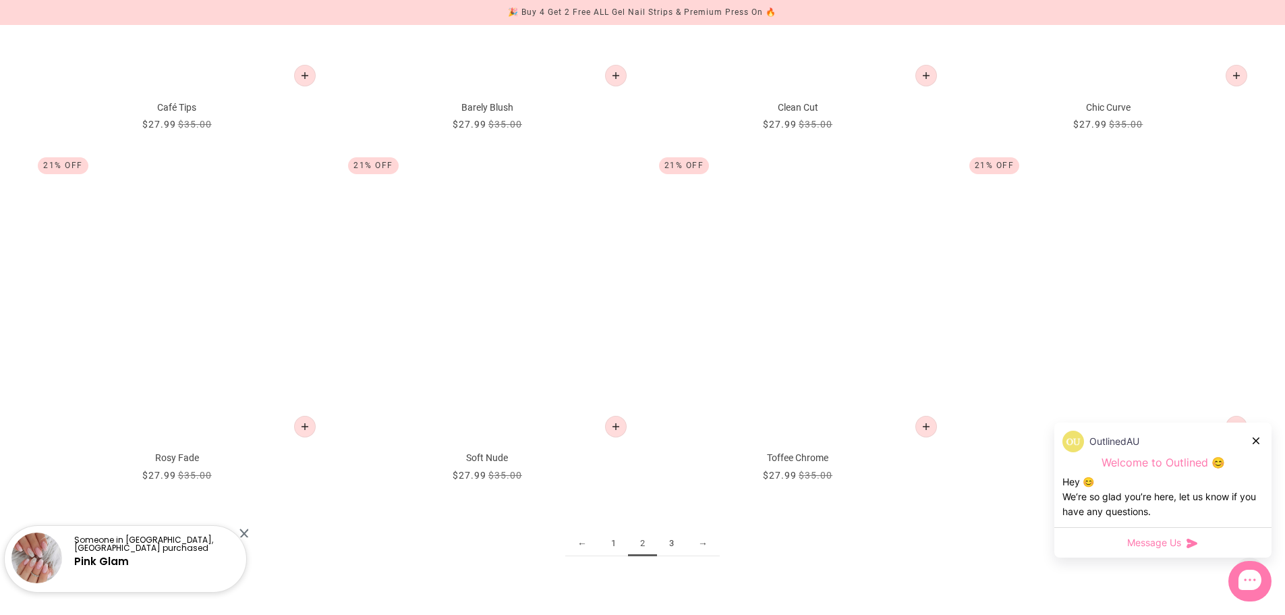
scroll to position [1889, 0]
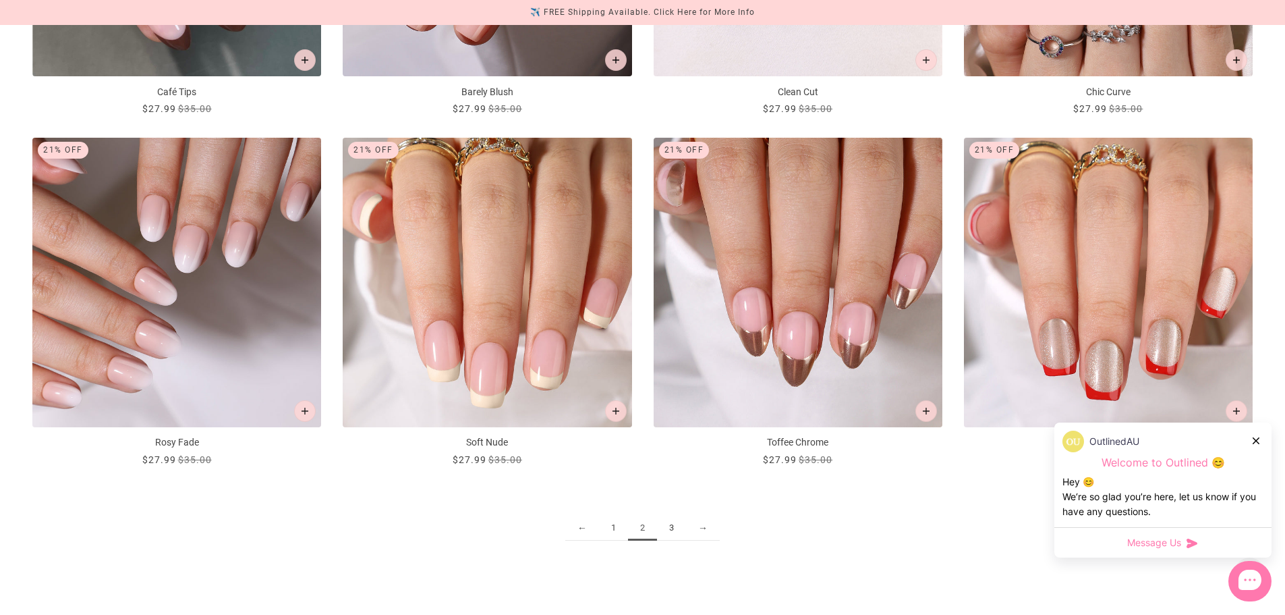
click at [675, 530] on link "3" at bounding box center [671, 527] width 29 height 25
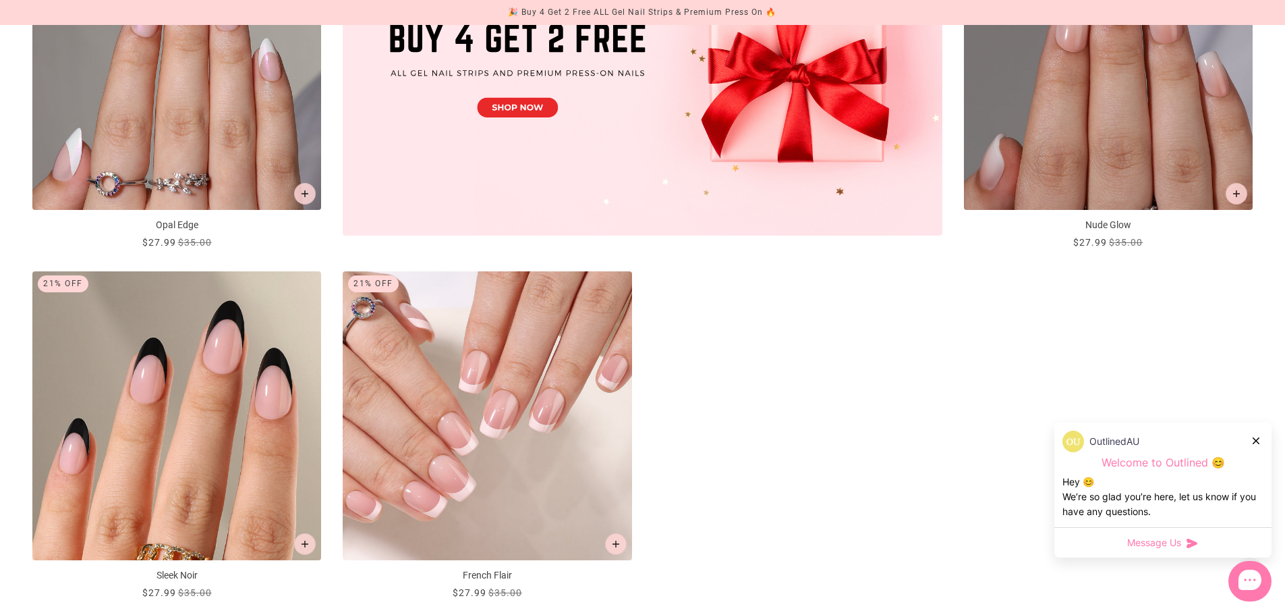
scroll to position [742, 0]
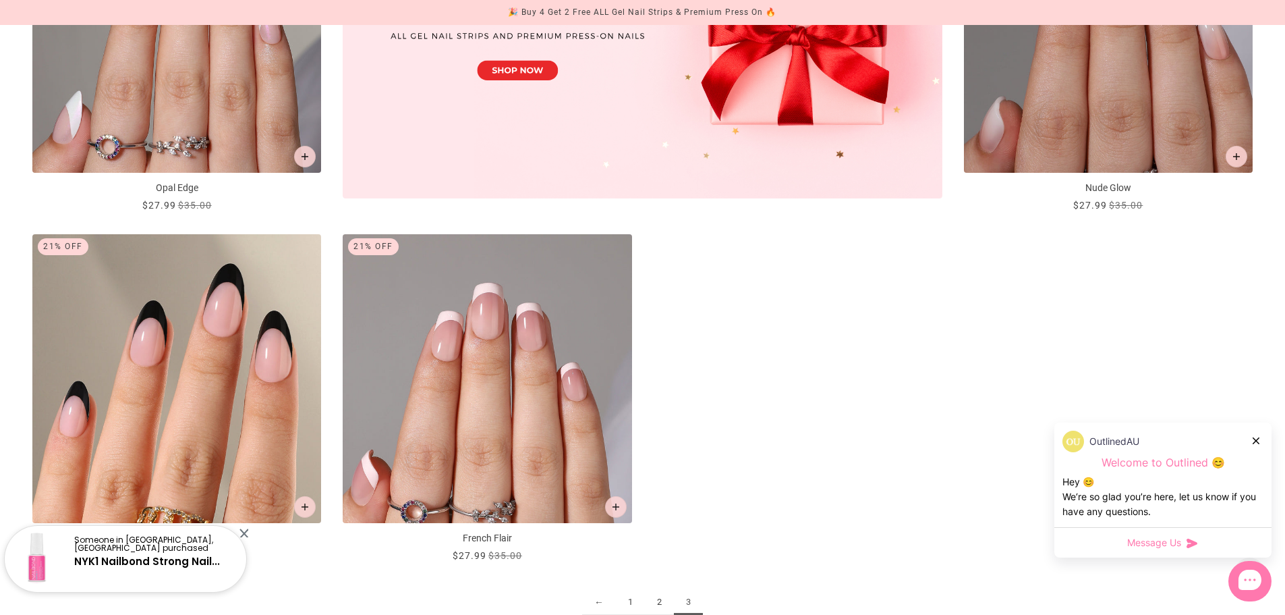
click at [569, 397] on img "French Flair" at bounding box center [487, 378] width 289 height 289
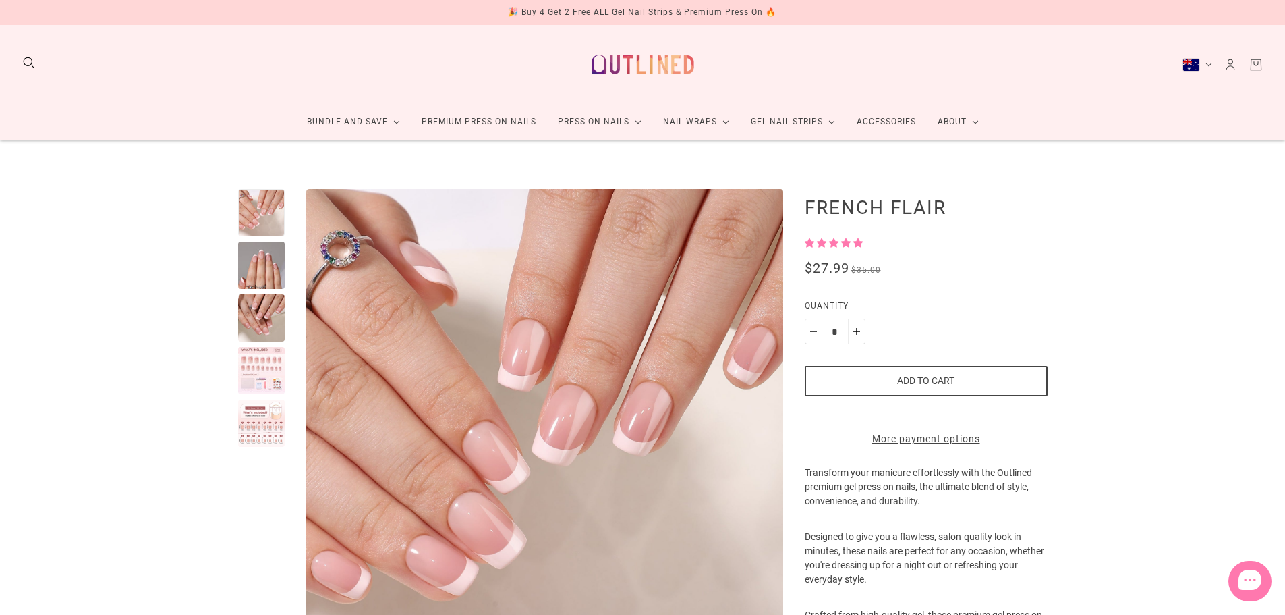
click at [259, 372] on div at bounding box center [261, 370] width 47 height 47
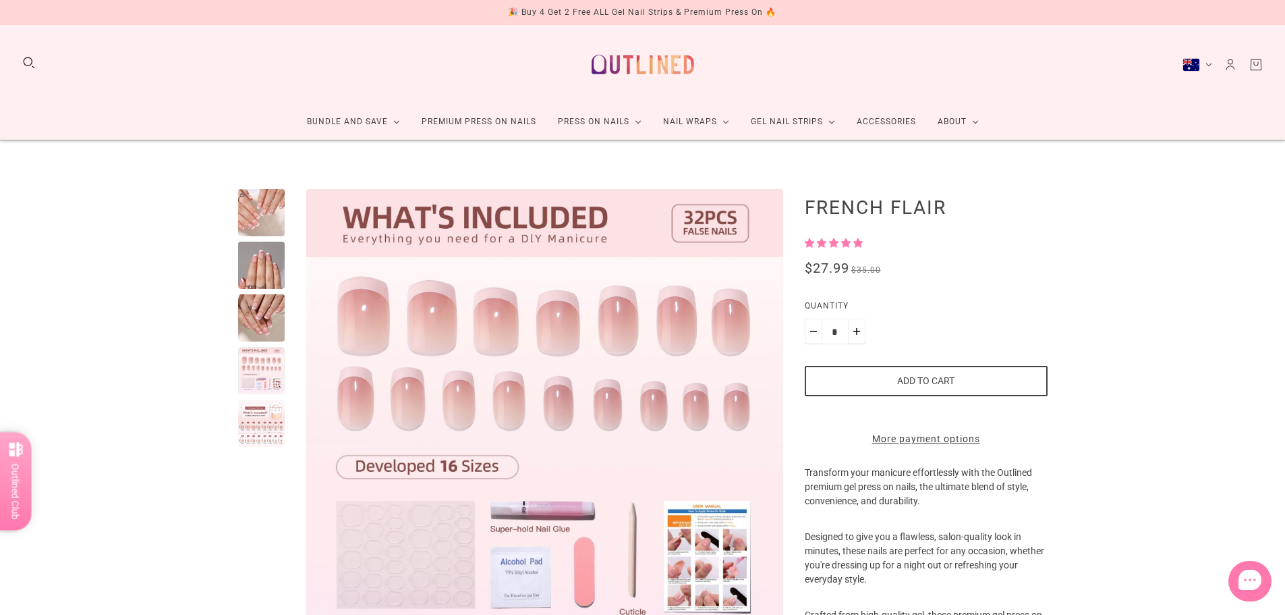
click at [259, 327] on div at bounding box center [261, 317] width 47 height 47
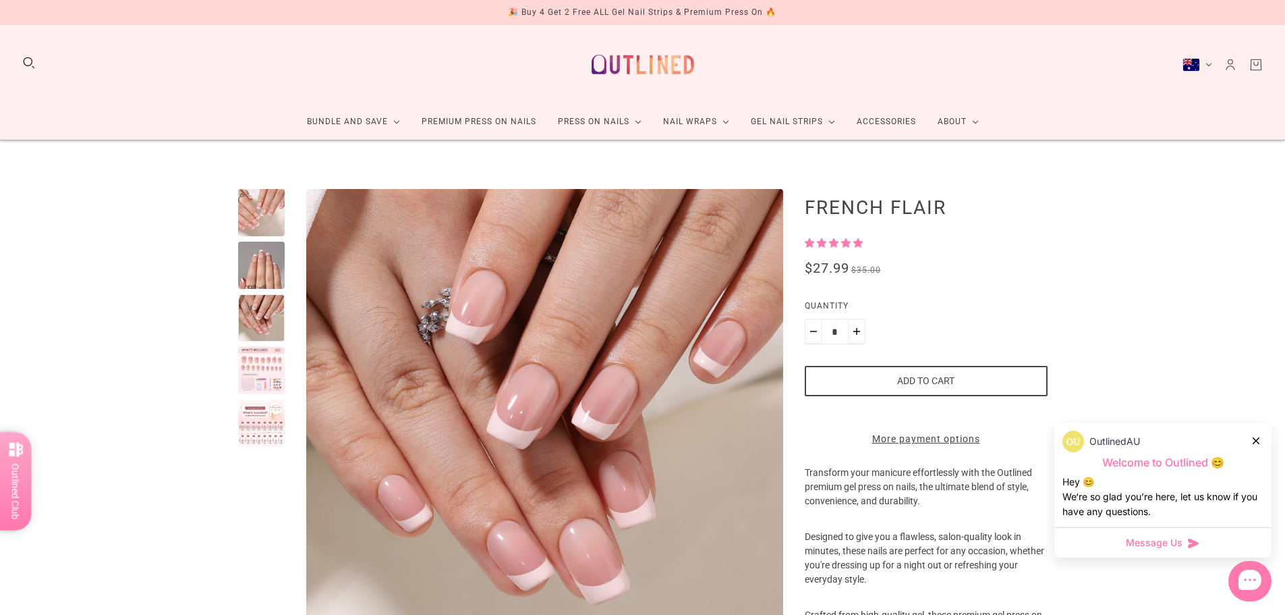
click at [272, 266] on div at bounding box center [261, 264] width 47 height 47
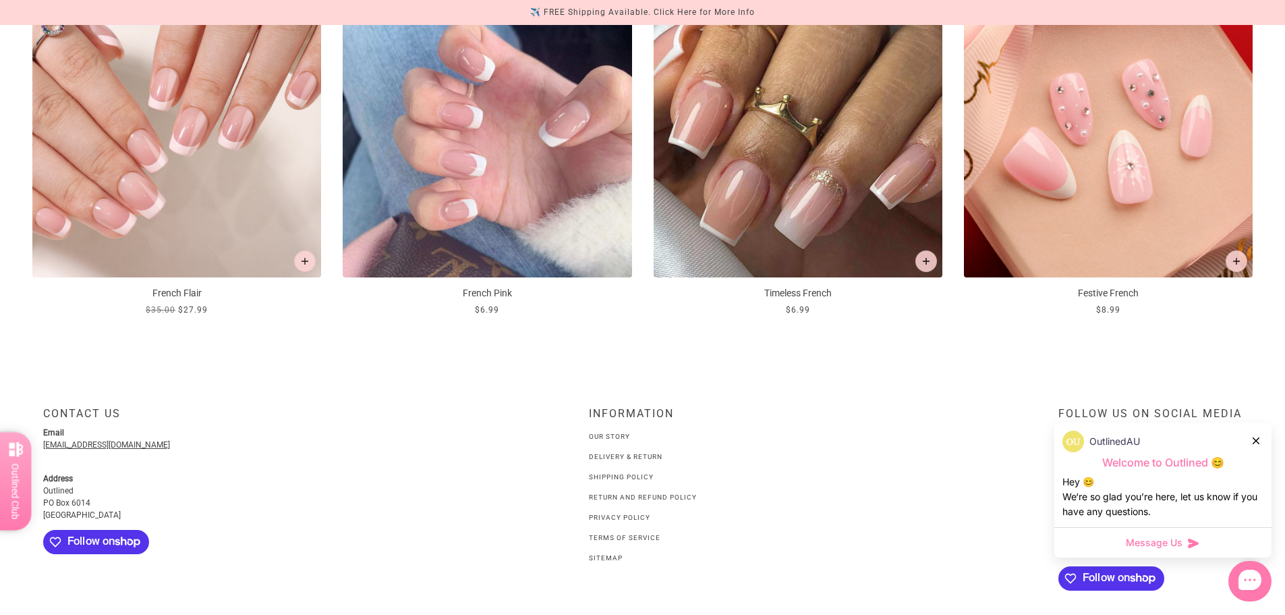
scroll to position [1207, 0]
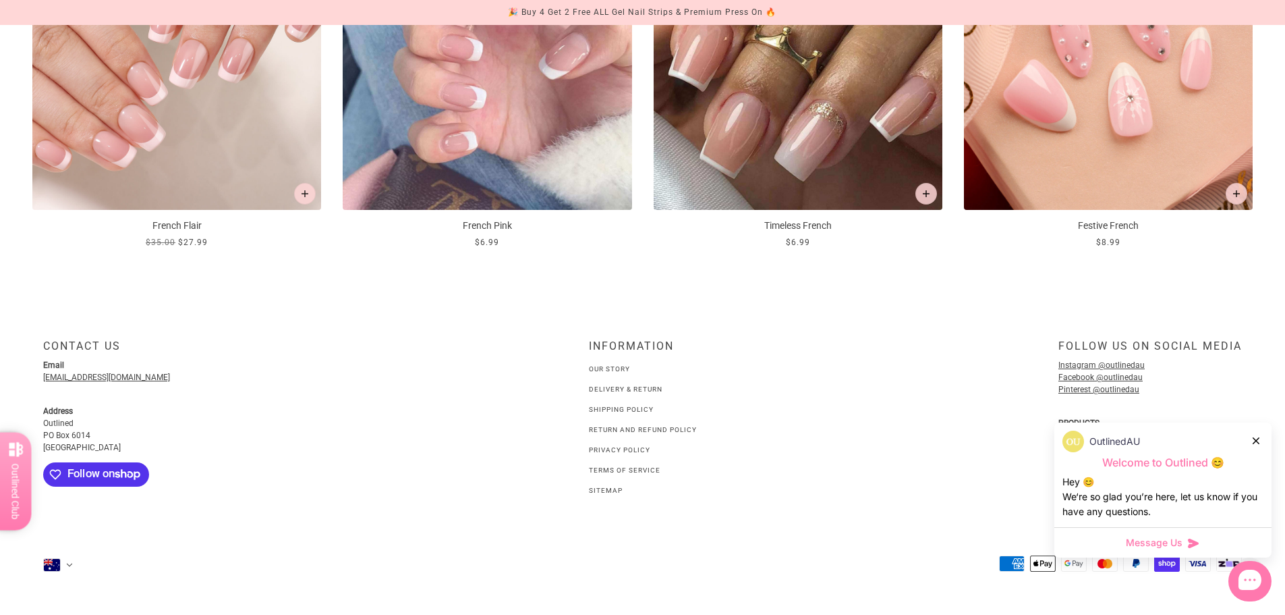
click at [613, 368] on link "Our Story" at bounding box center [609, 368] width 41 height 7
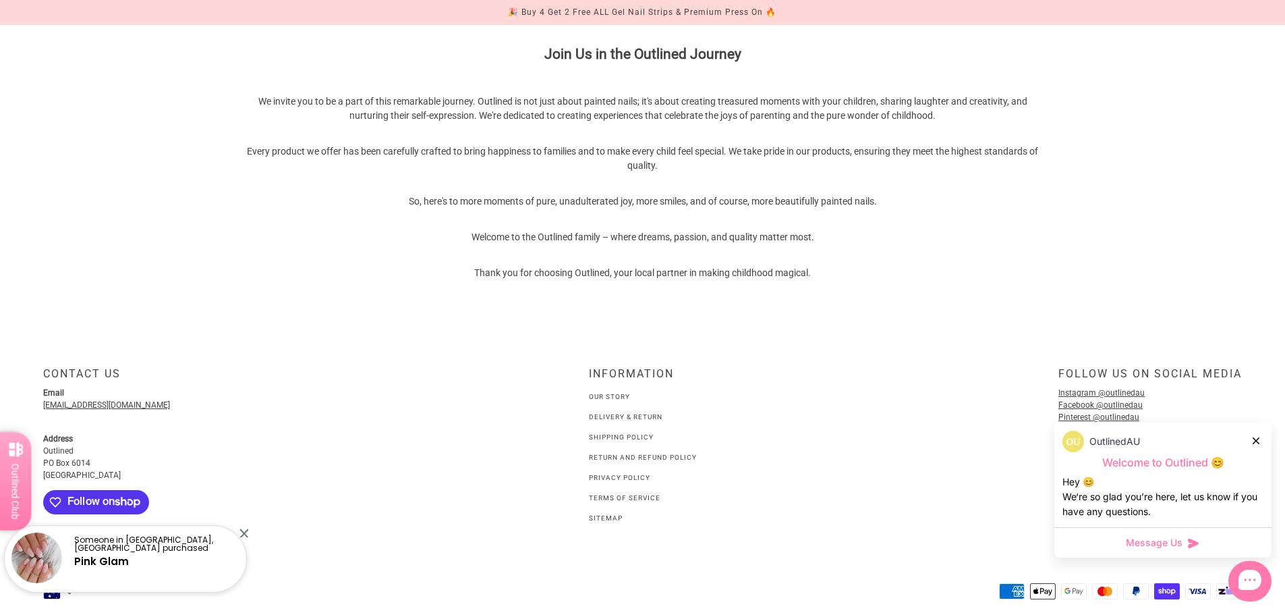
scroll to position [805, 0]
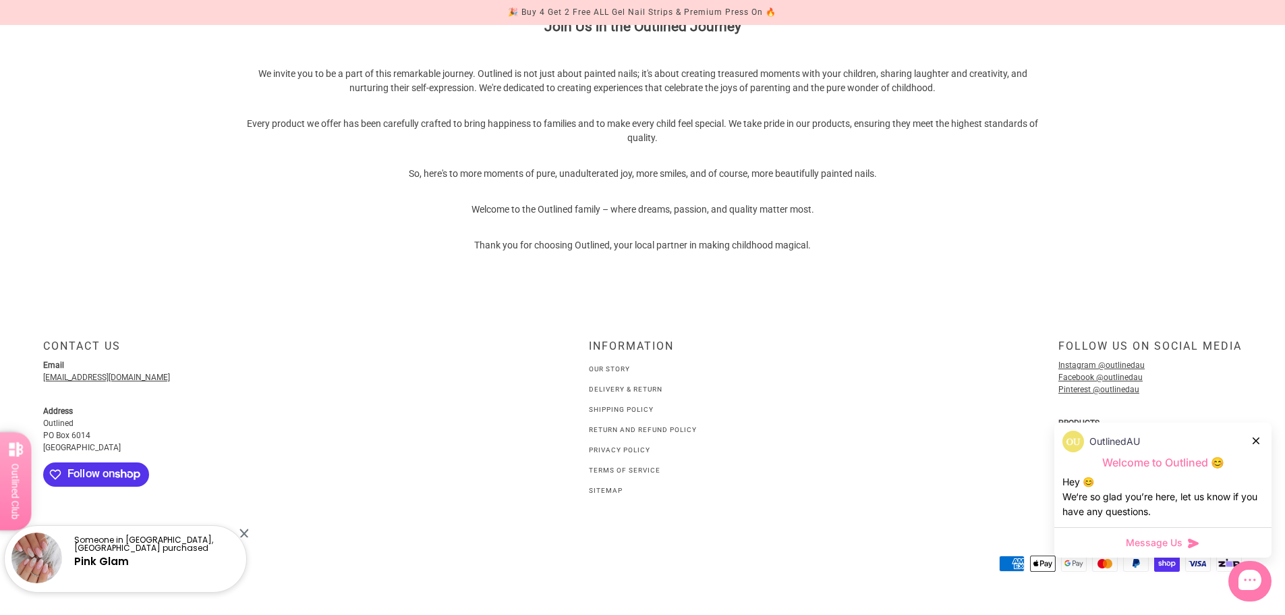
click at [617, 389] on link "Delivery & Return" at bounding box center [626, 388] width 74 height 7
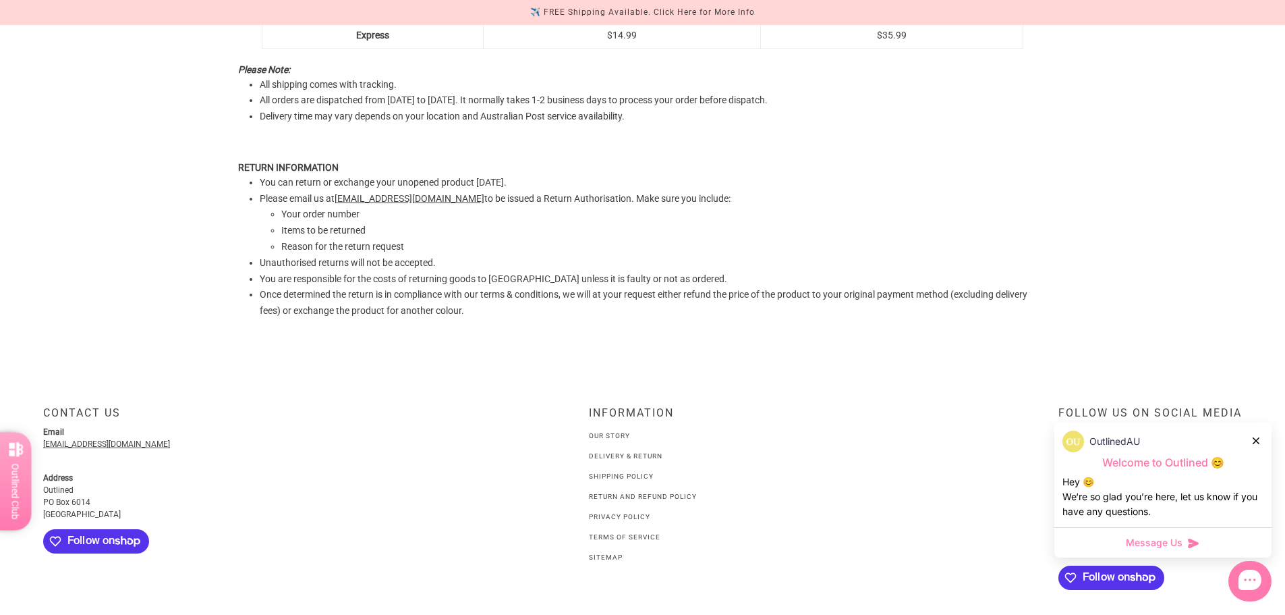
scroll to position [337, 0]
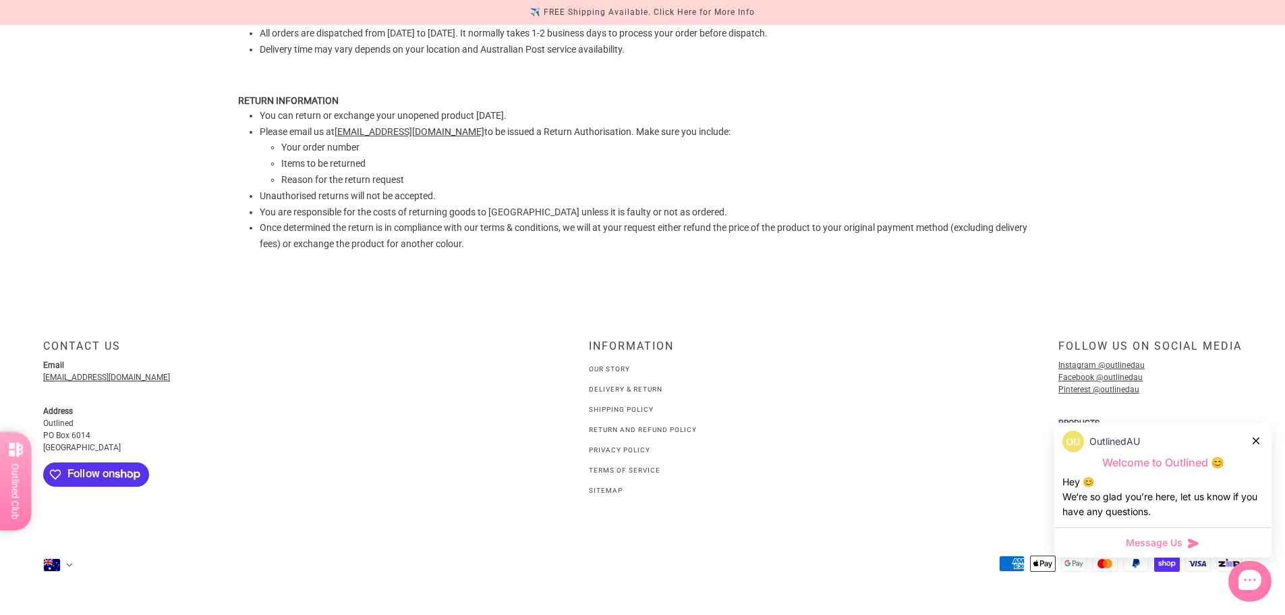
click at [617, 431] on link "Return and Refund Policy" at bounding box center [643, 429] width 108 height 7
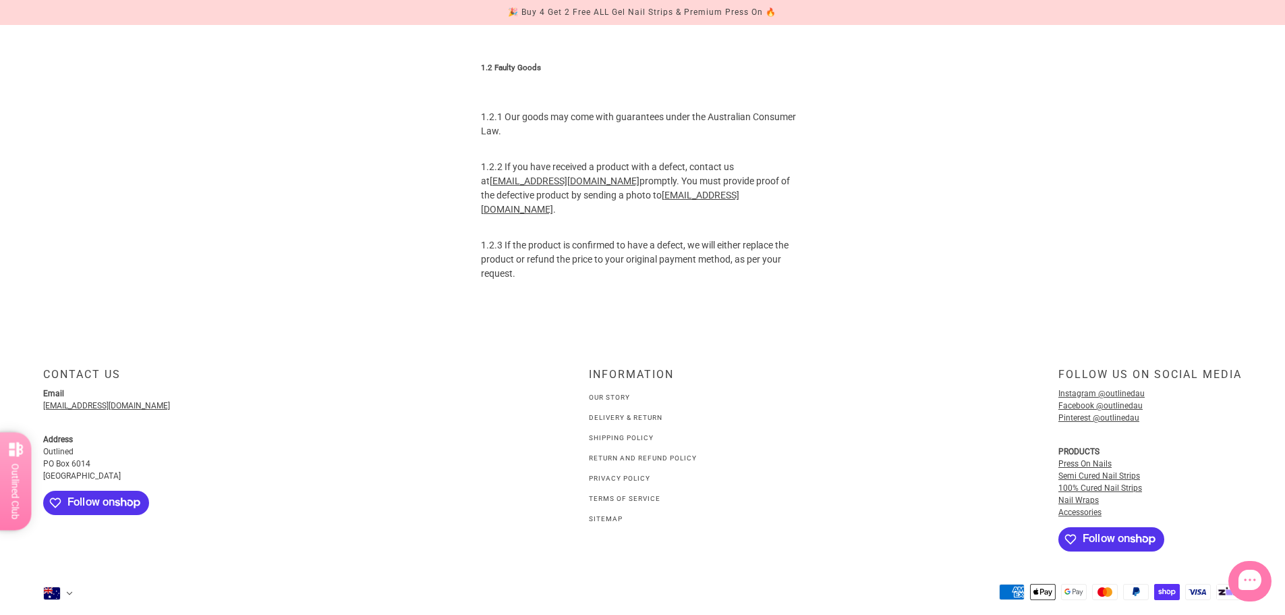
scroll to position [629, 0]
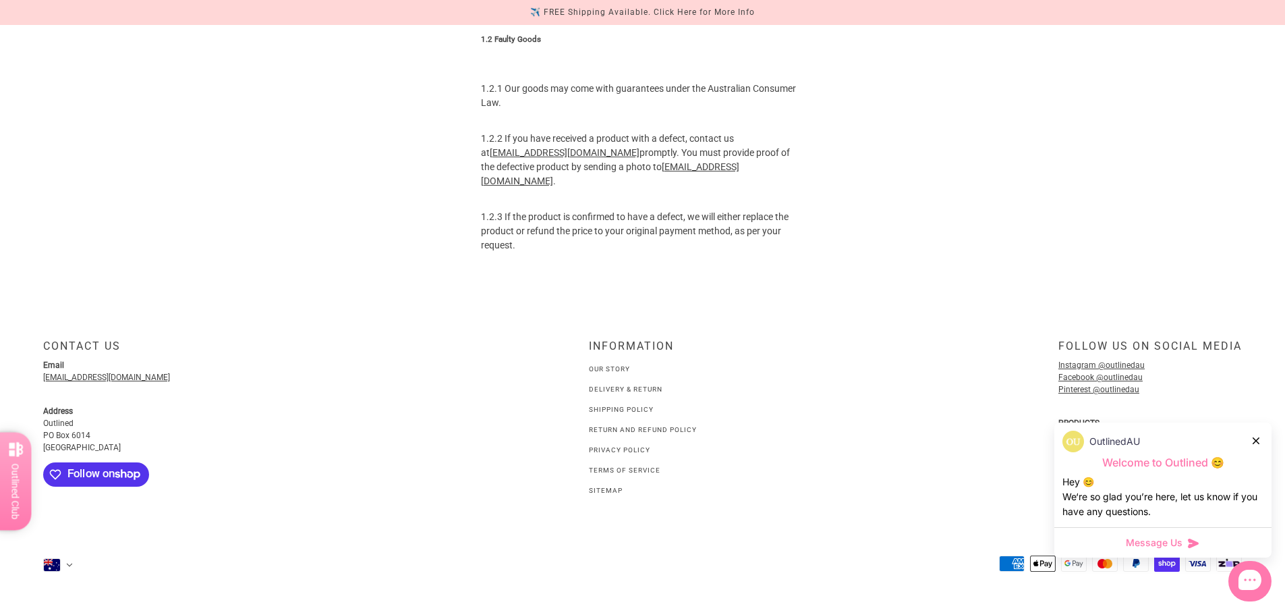
click at [612, 474] on link "Terms of Service" at bounding box center [625, 469] width 72 height 7
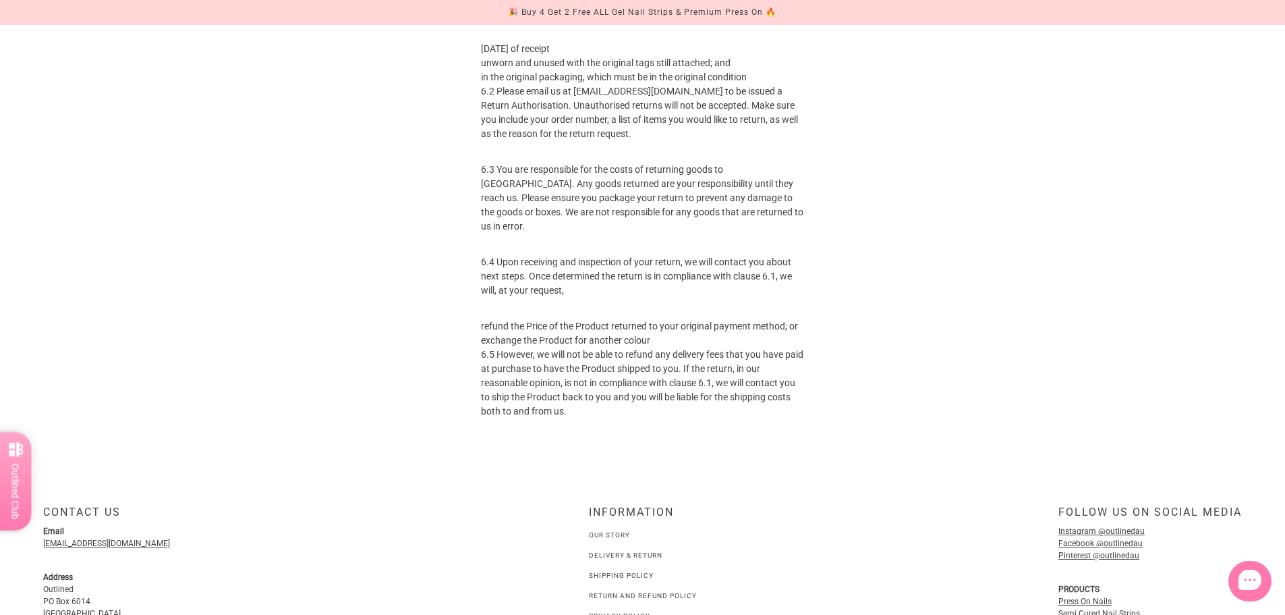
scroll to position [2149, 0]
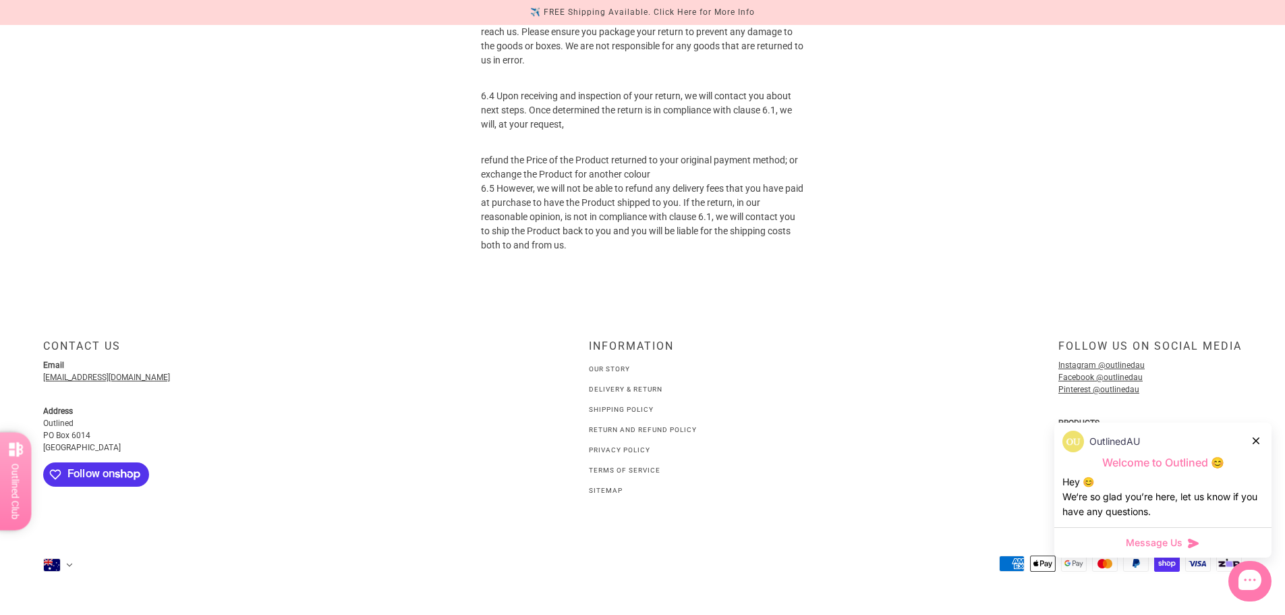
click at [1255, 443] on icon at bounding box center [1256, 440] width 7 height 7
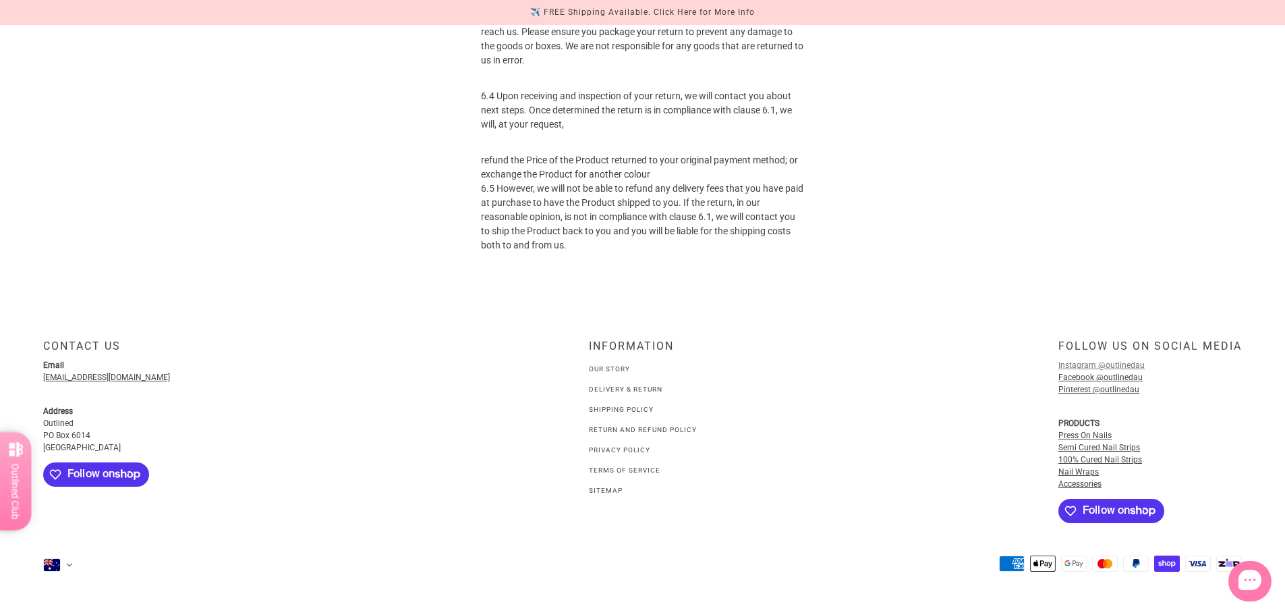
click at [1130, 366] on link "Instagram @outlinedau" at bounding box center [1101, 364] width 86 height 9
